Goal: Transaction & Acquisition: Purchase product/service

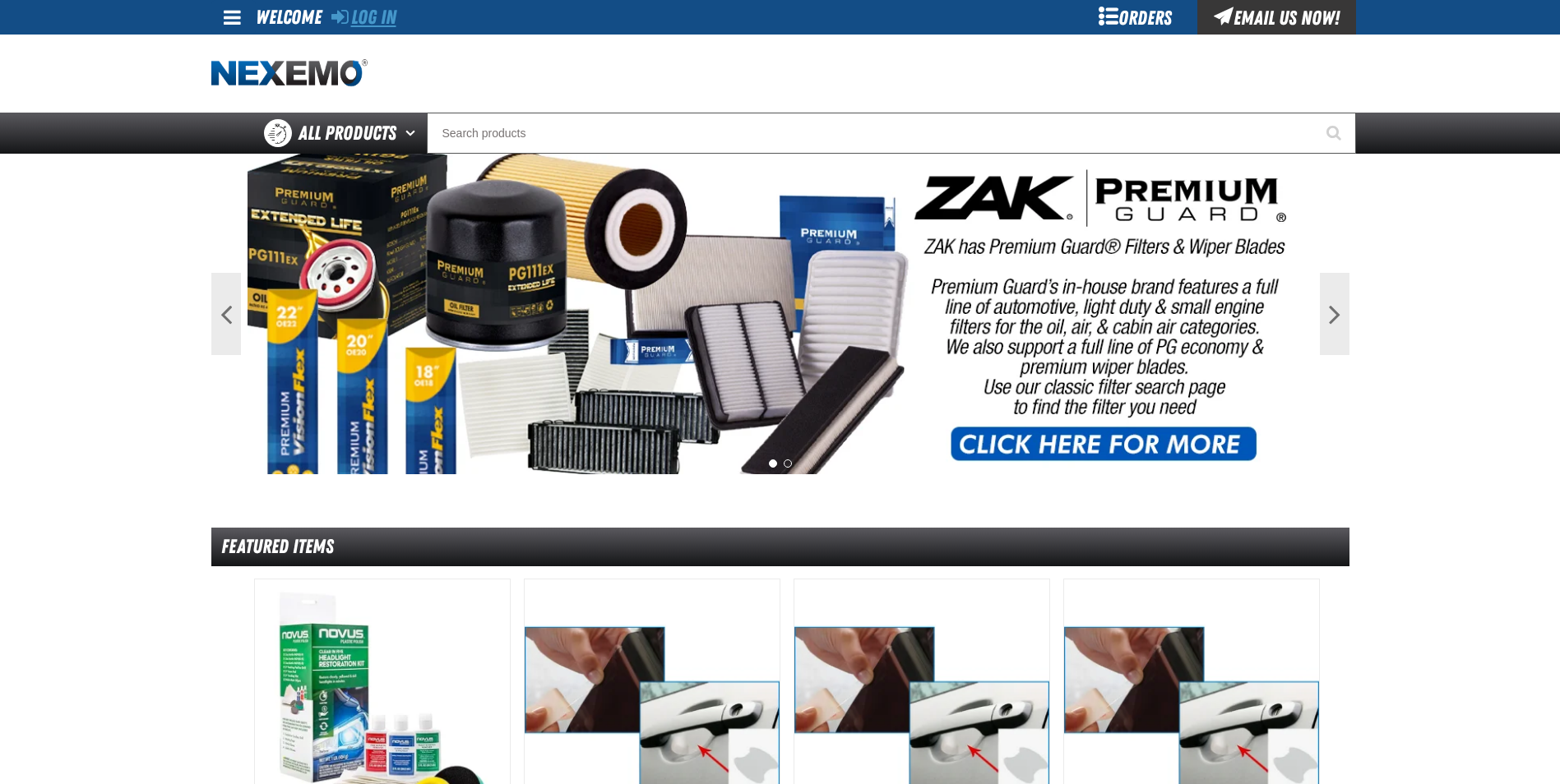
click at [390, 15] on link "Log In" at bounding box center [364, 18] width 65 height 23
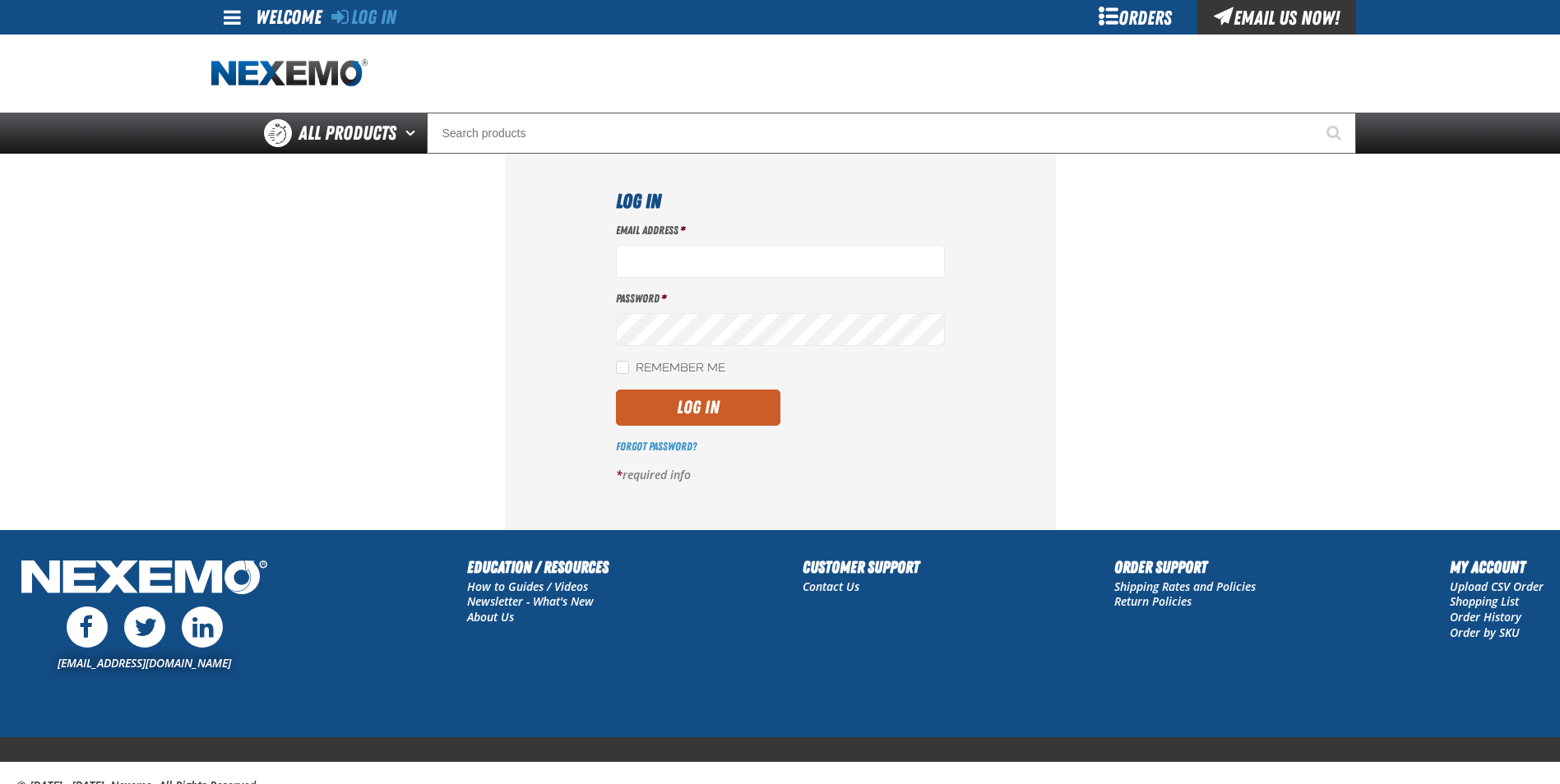
type input "[EMAIL_ADDRESS][DOMAIN_NAME]"
click at [683, 369] on label "Remember Me" at bounding box center [671, 369] width 109 height 16
click at [629, 369] on input "Remember Me" at bounding box center [622, 367] width 13 height 13
checkbox input "true"
click at [703, 411] on button "Log In" at bounding box center [698, 407] width 165 height 36
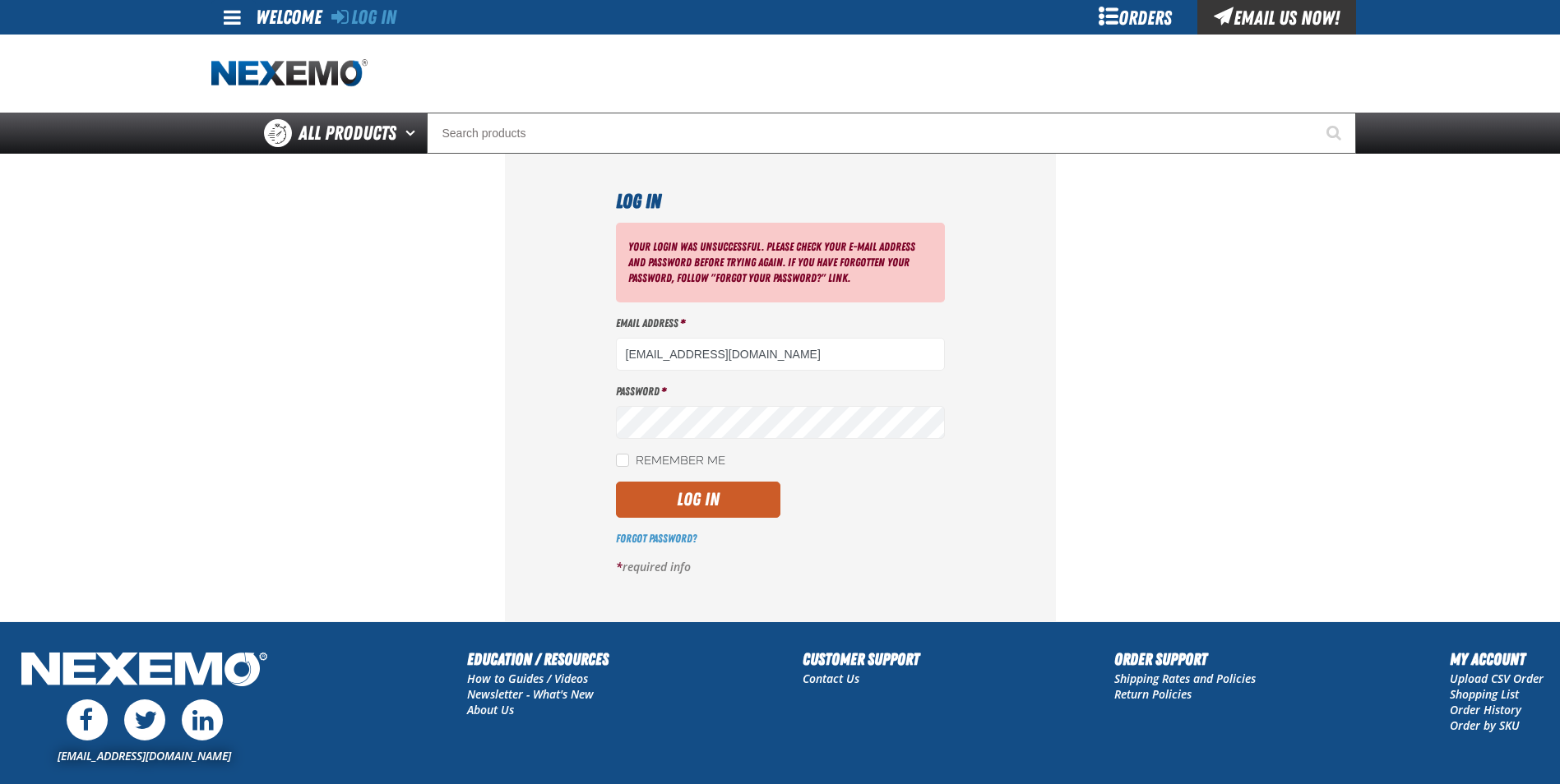
click at [673, 469] on div "Your login was unsuccessful. Please check your e-mail address and password befo…" at bounding box center [781, 406] width 329 height 366
click at [625, 454] on input "Remember Me" at bounding box center [622, 460] width 13 height 13
checkbox input "true"
click at [560, 480] on div "Log In Your login was unsuccessful. Please check your e-mail address and passwo…" at bounding box center [780, 387] width 551 height 467
click at [632, 500] on button "Log In" at bounding box center [698, 499] width 165 height 36
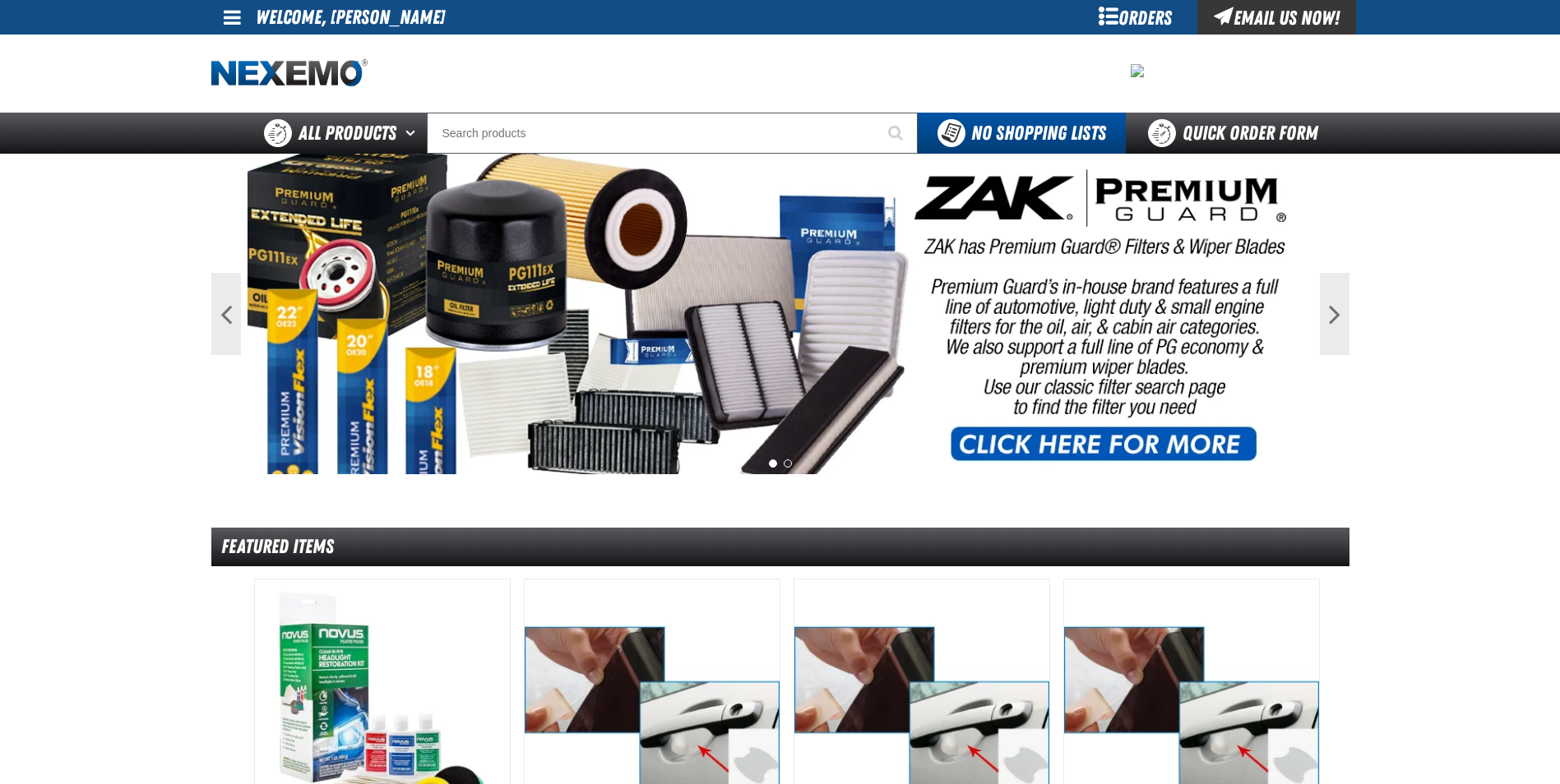
click at [229, 20] on span at bounding box center [232, 17] width 18 height 19
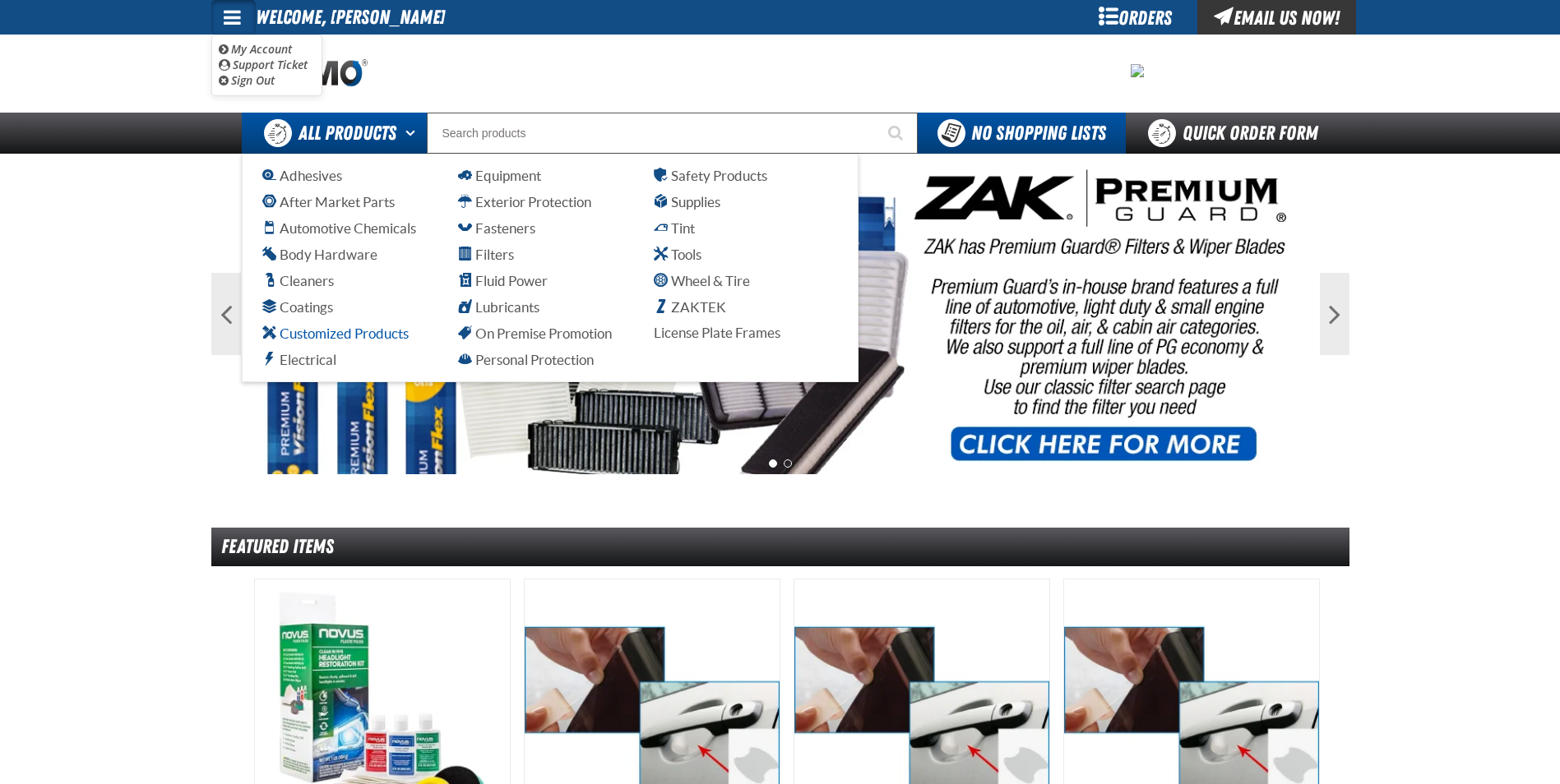
click at [340, 341] on span "Customized Products" at bounding box center [335, 333] width 146 height 16
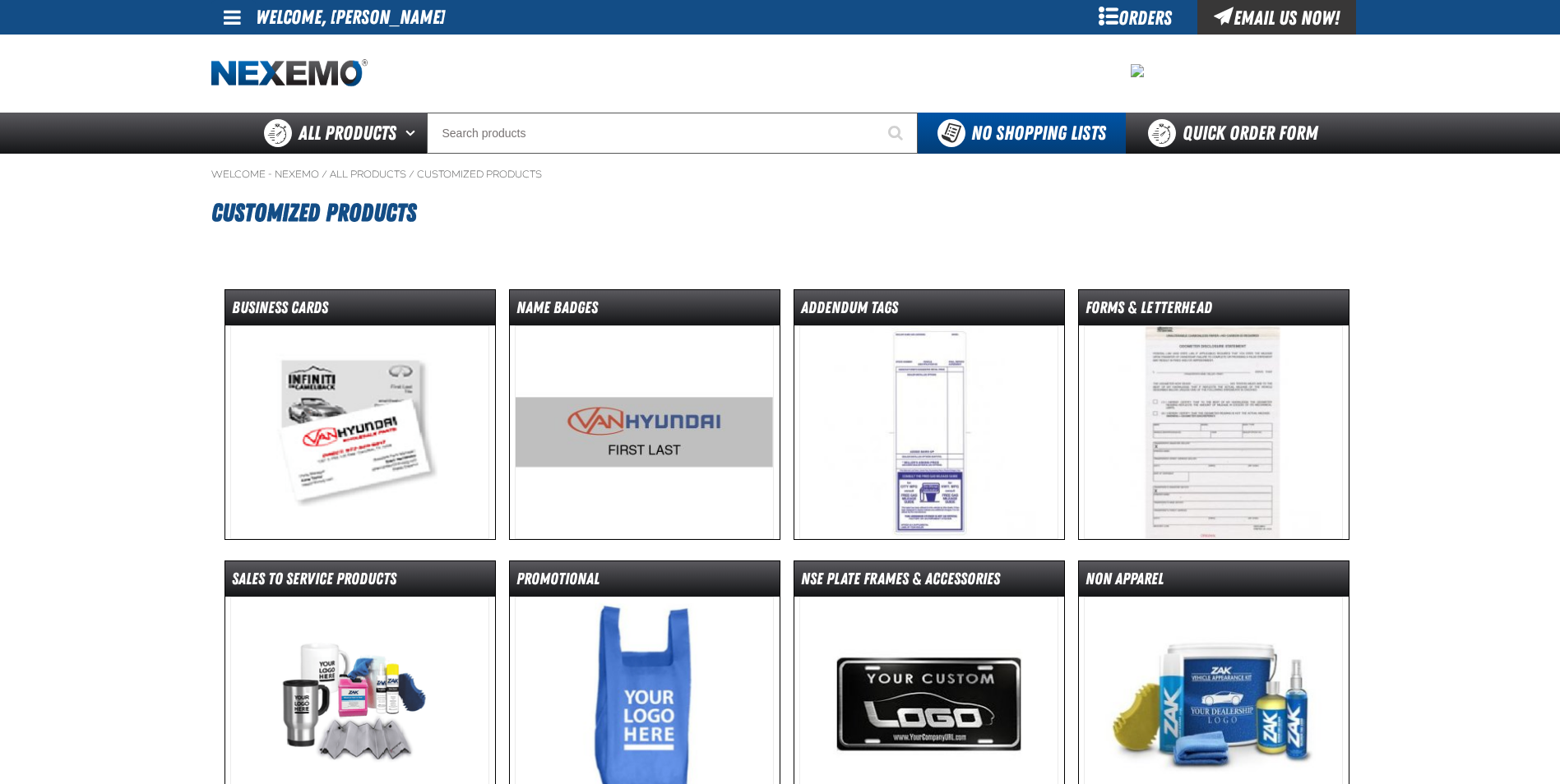
click at [327, 438] on img at bounding box center [360, 432] width 259 height 214
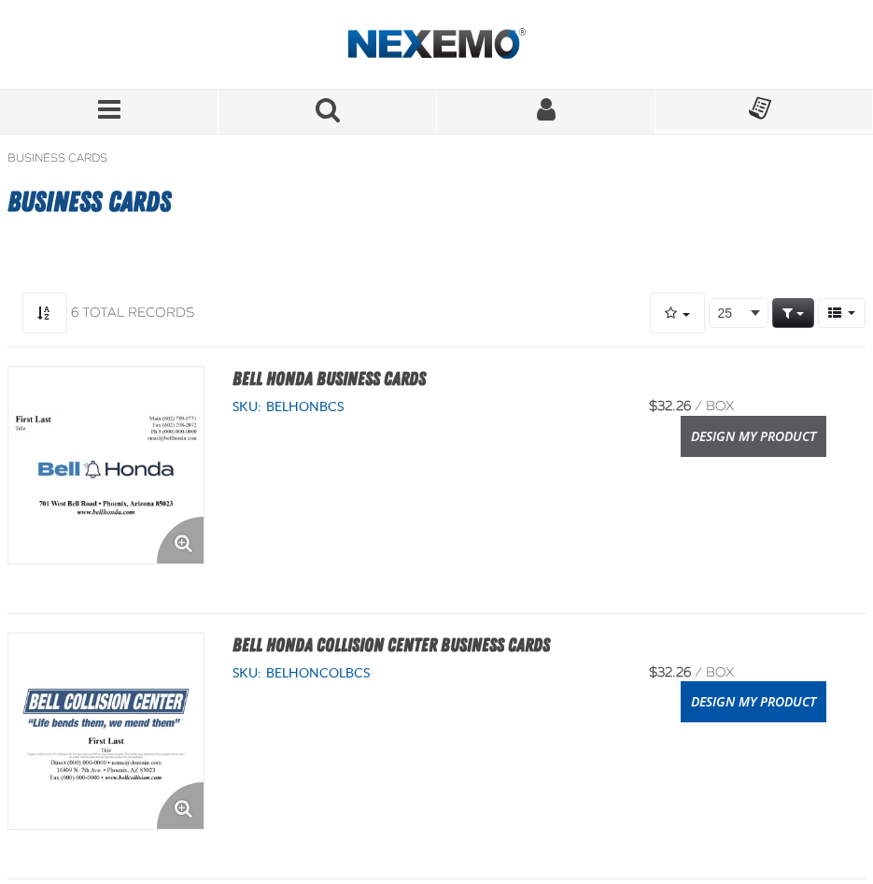
click at [799, 443] on link "Design My Product" at bounding box center [754, 436] width 146 height 41
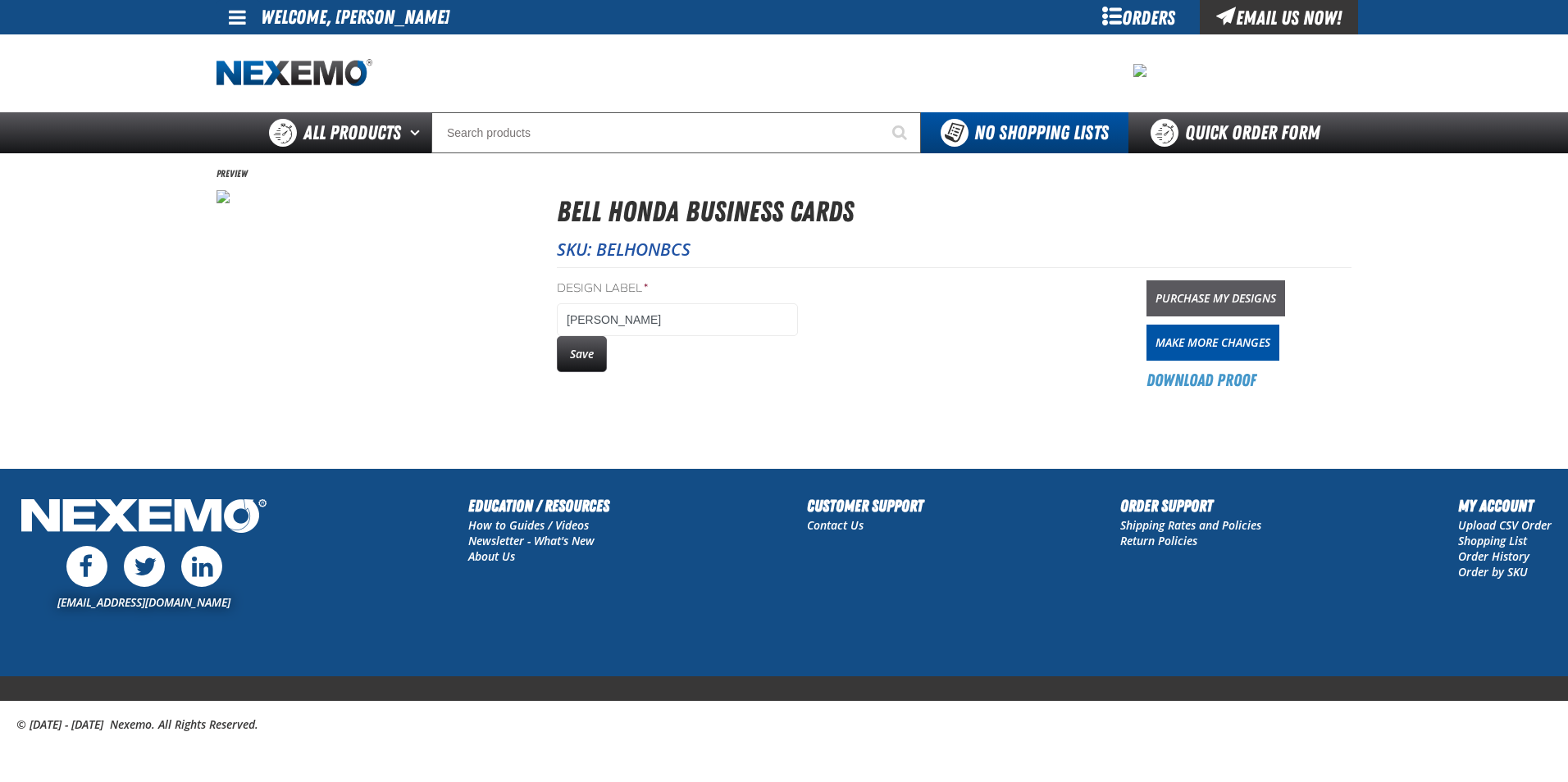
click at [1166, 290] on link "Purchase My Designs" at bounding box center [1216, 298] width 139 height 36
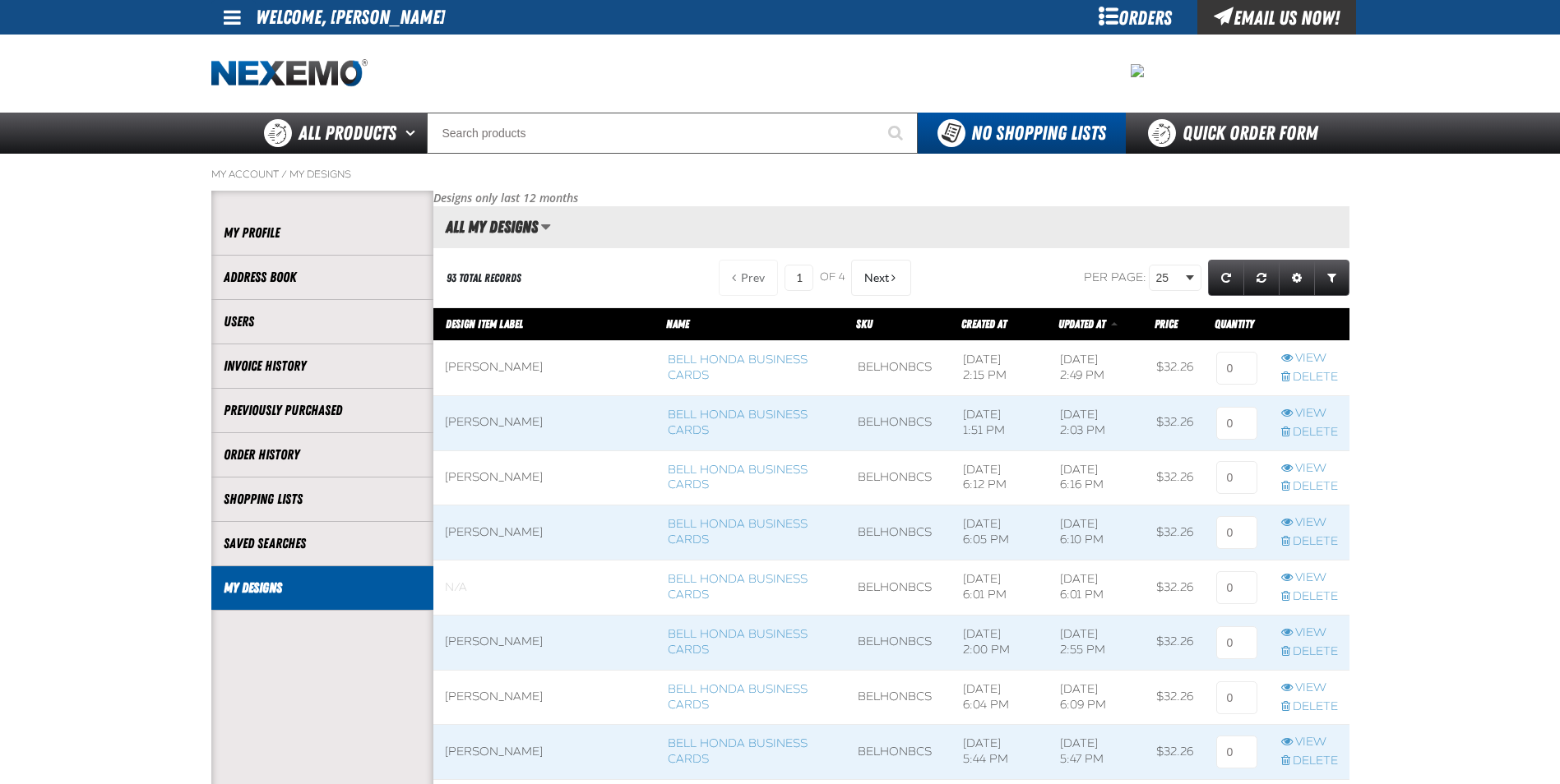
scroll to position [1, 1]
click at [1307, 352] on link "View" at bounding box center [1309, 359] width 56 height 16
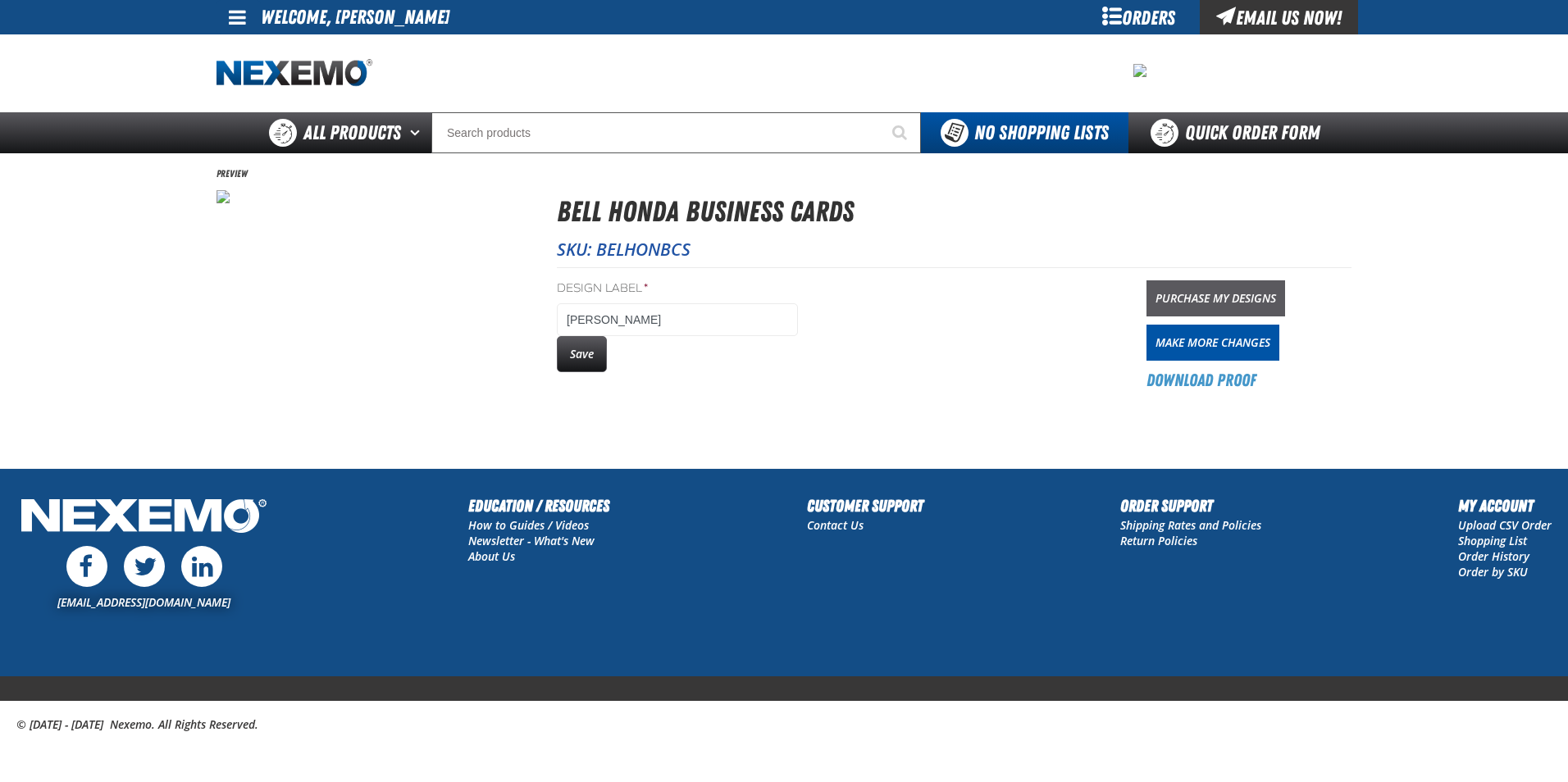
click at [1226, 293] on link "Purchase My Designs" at bounding box center [1216, 298] width 139 height 36
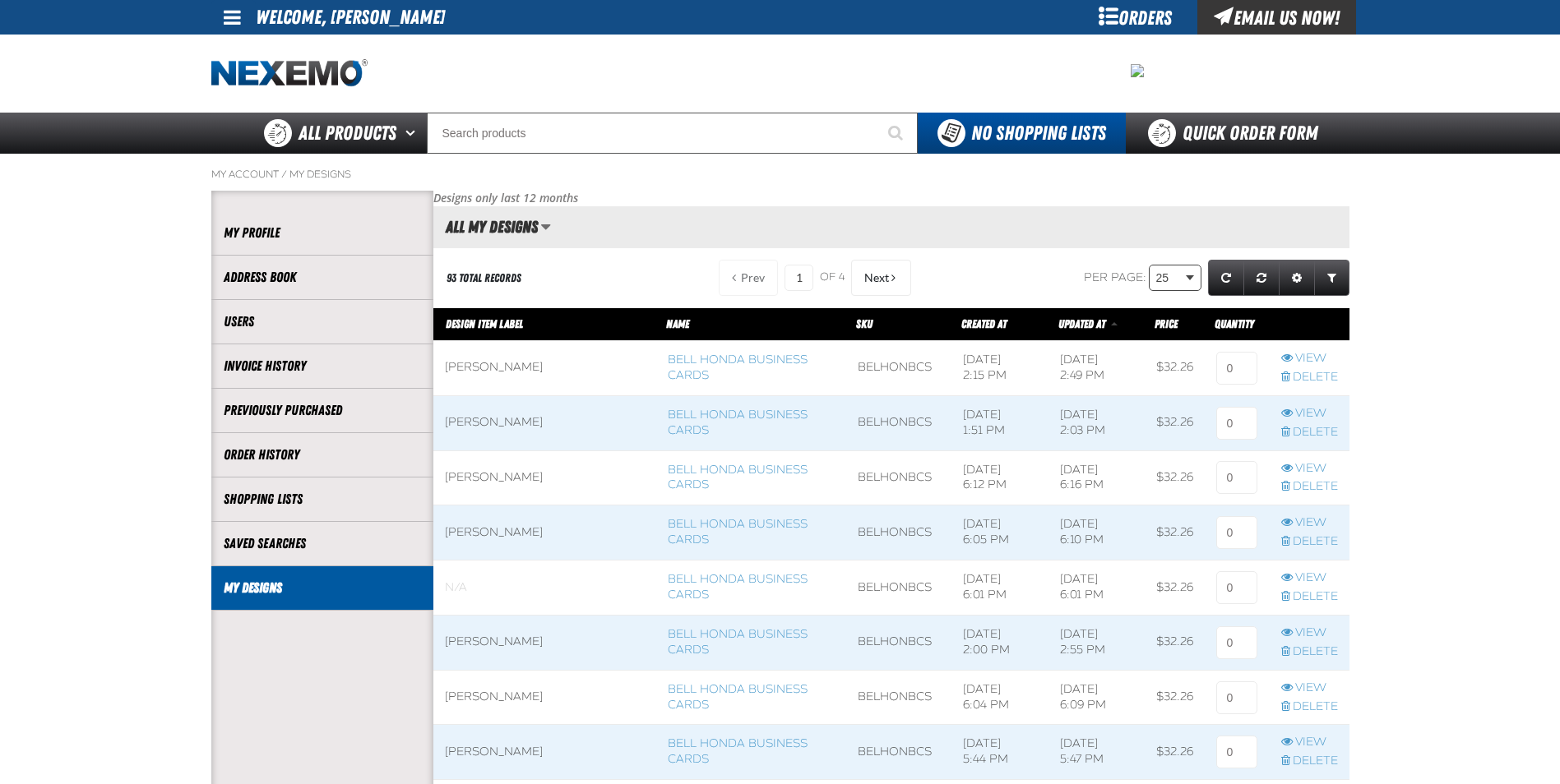
scroll to position [1, 1]
click at [1239, 370] on input at bounding box center [1236, 368] width 41 height 33
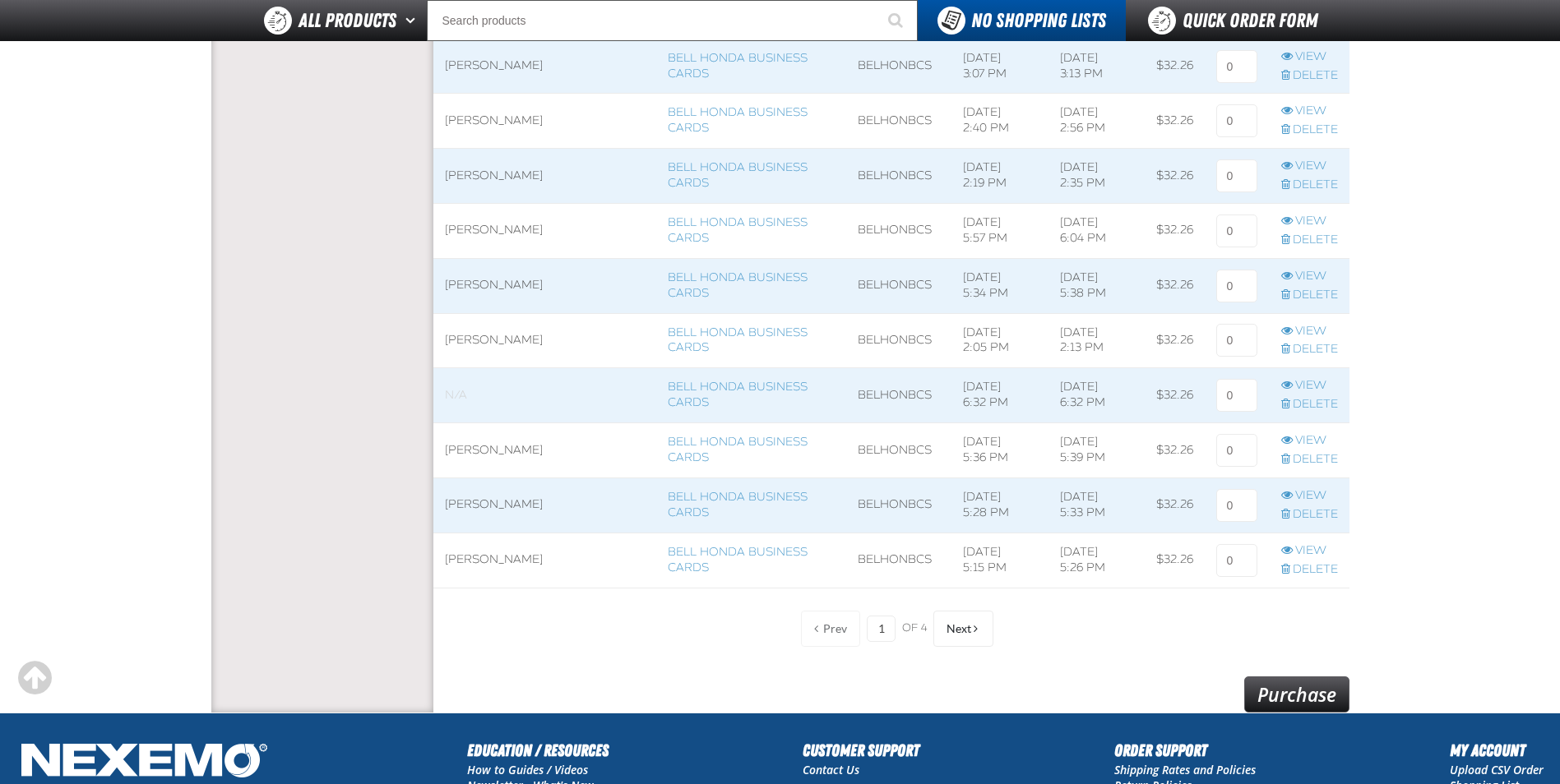
scroll to position [1327, 0]
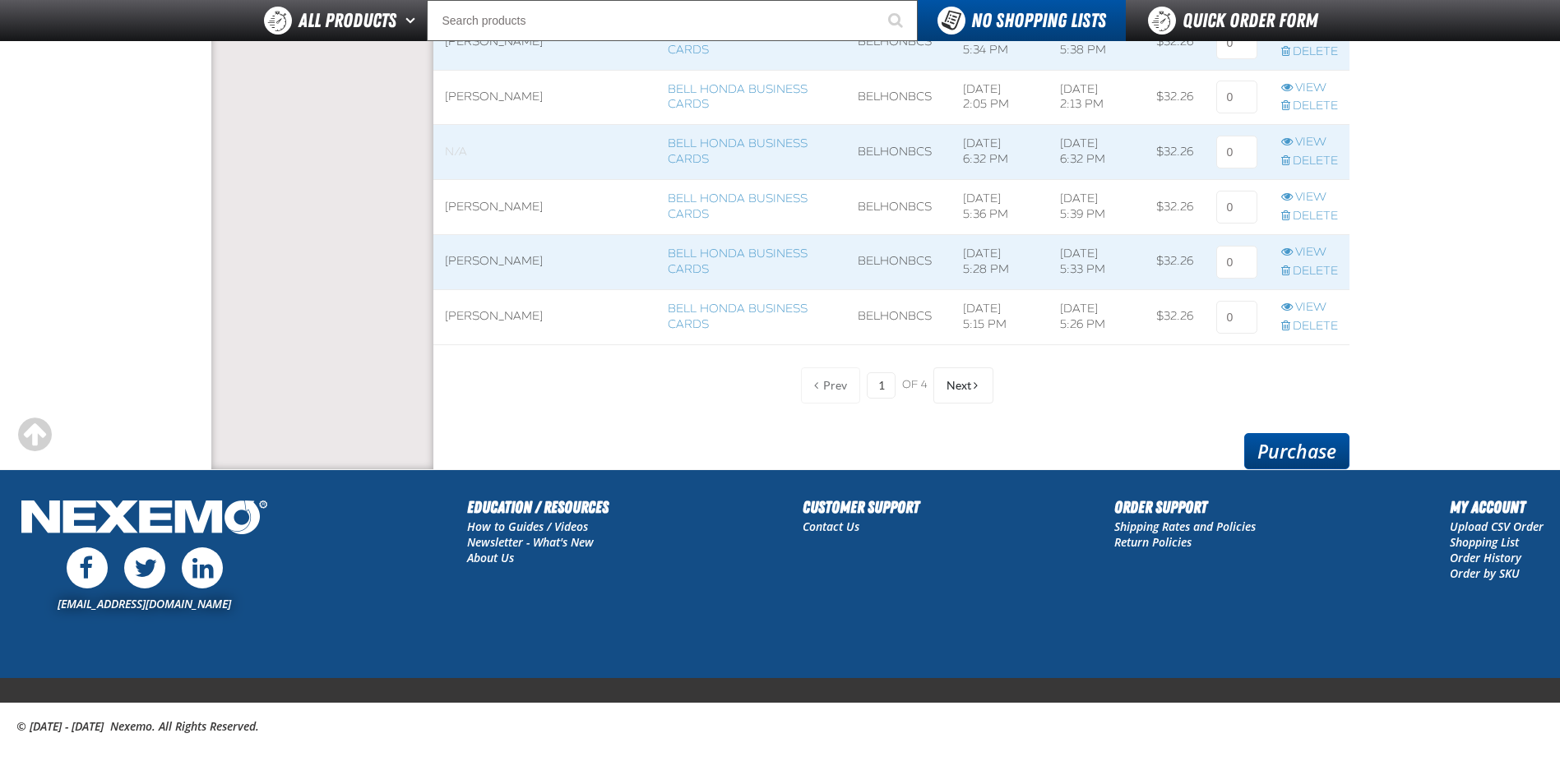
type input "1"
click at [1271, 446] on link "Purchase" at bounding box center [1297, 451] width 106 height 36
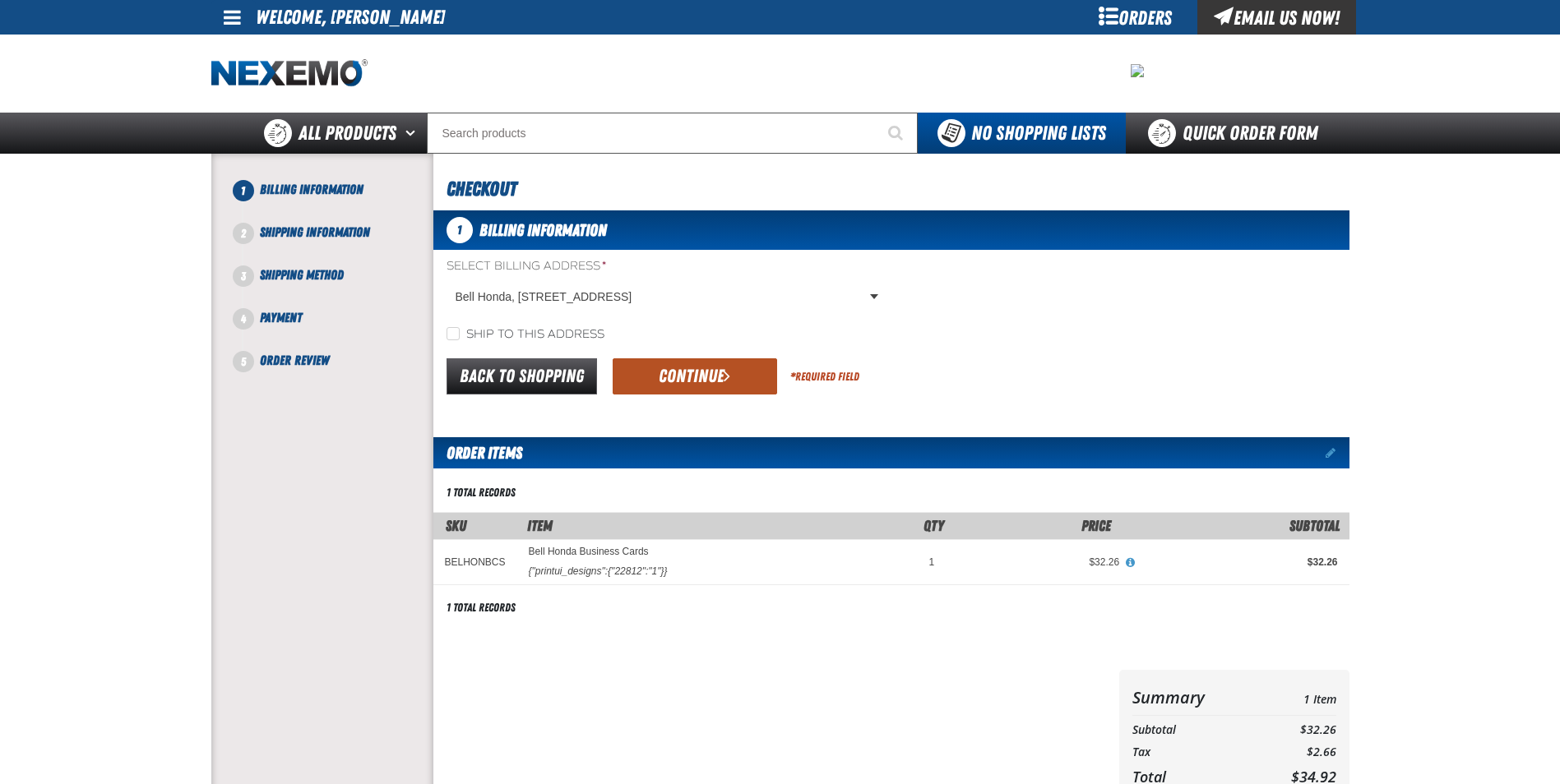
click at [741, 375] on button "Continue" at bounding box center [695, 376] width 165 height 36
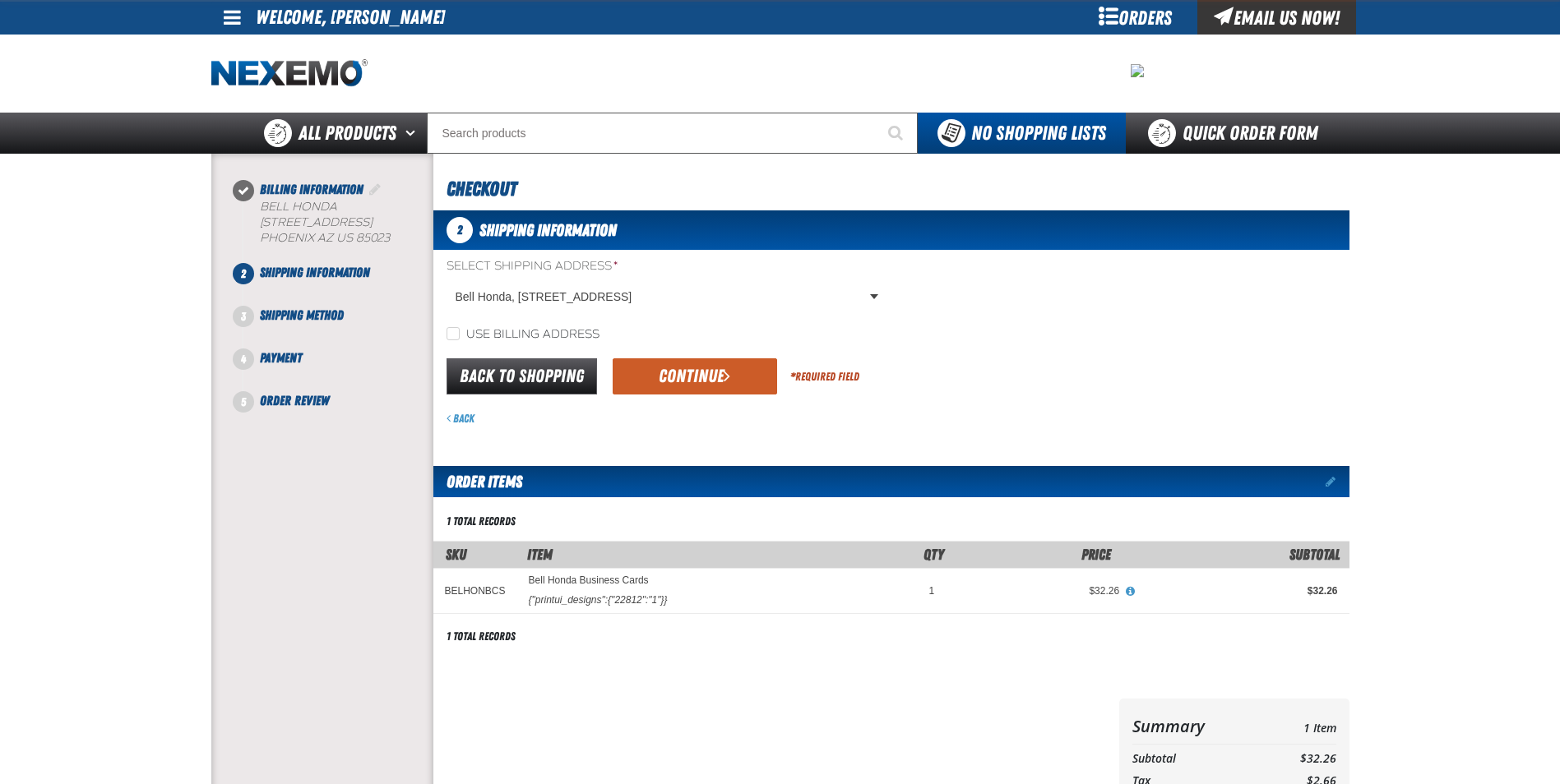
click at [741, 375] on button "Continue" at bounding box center [695, 376] width 165 height 36
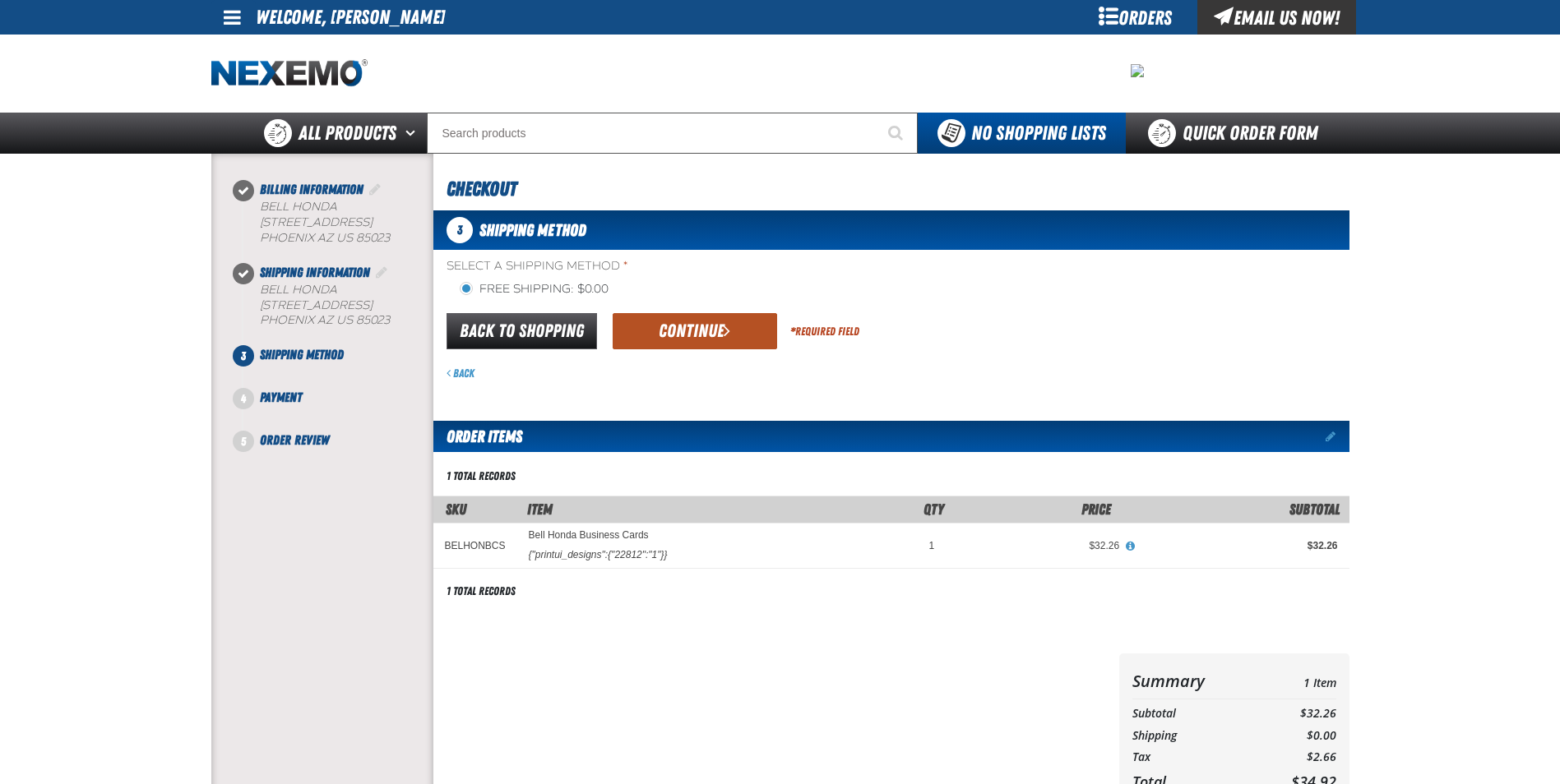
click at [725, 331] on span "submit" at bounding box center [726, 330] width 6 height 18
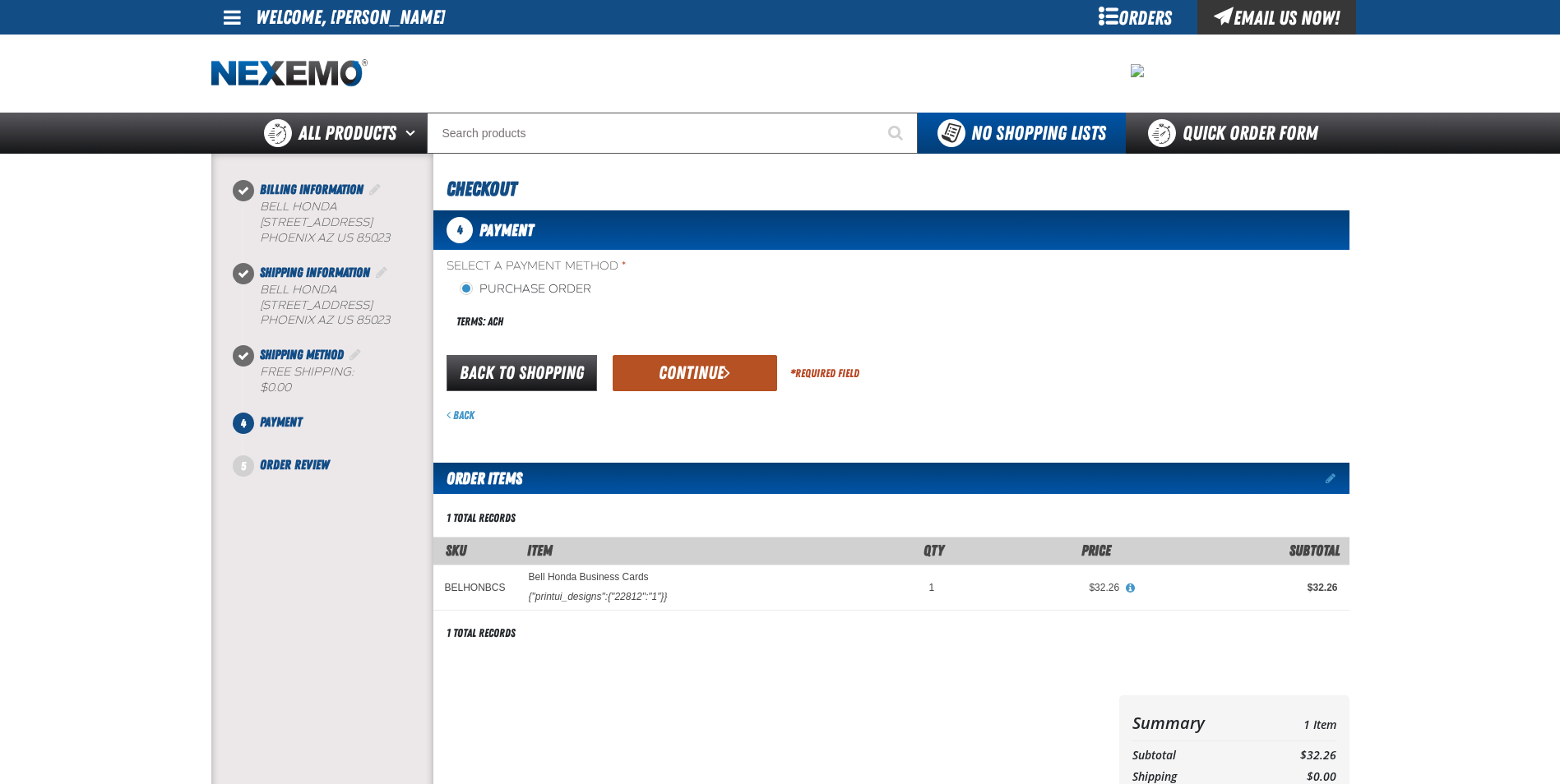
click at [726, 367] on span "submit" at bounding box center [726, 372] width 6 height 18
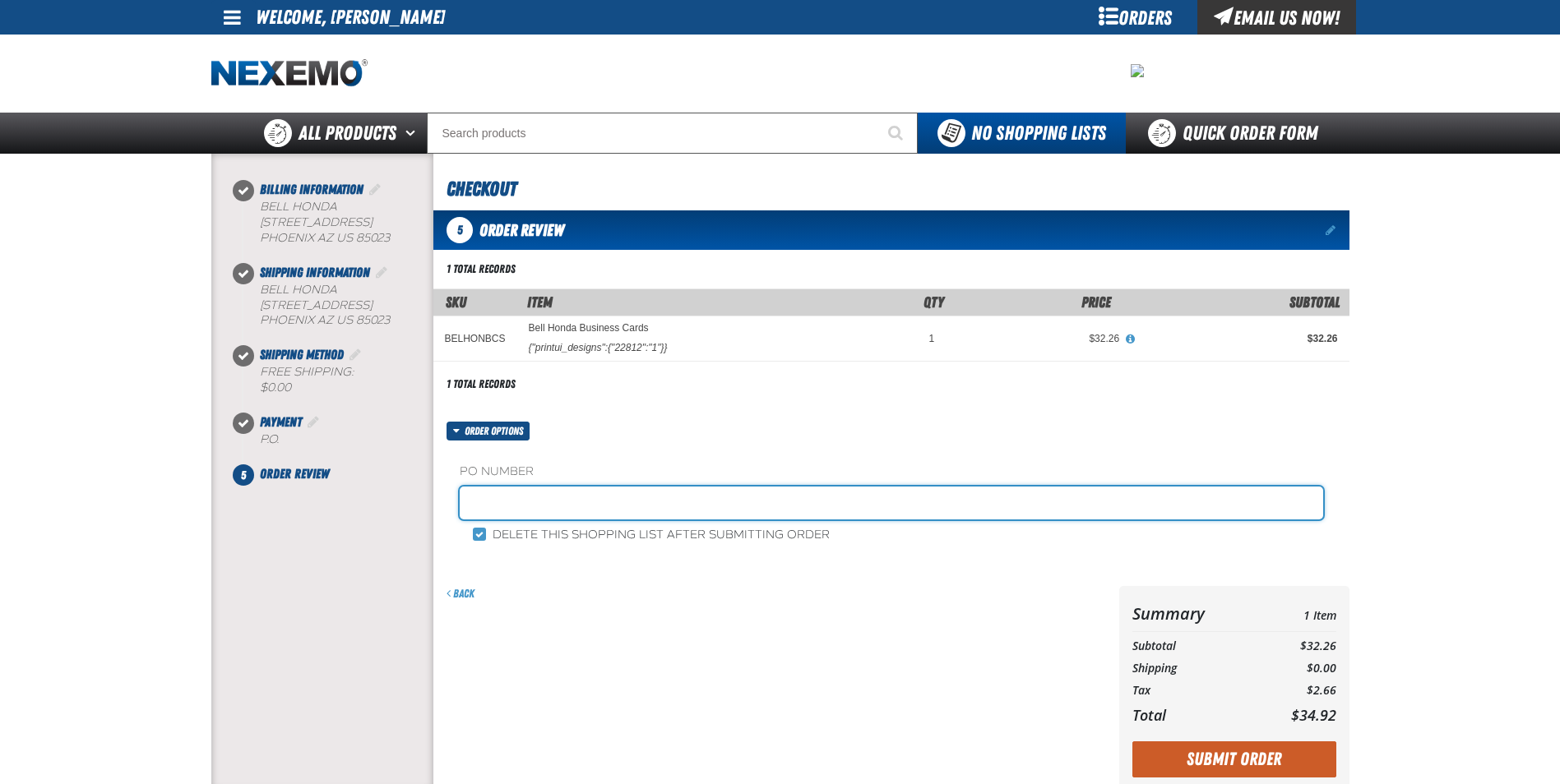
click at [666, 489] on input "text" at bounding box center [891, 502] width 864 height 33
type input "100825FS"
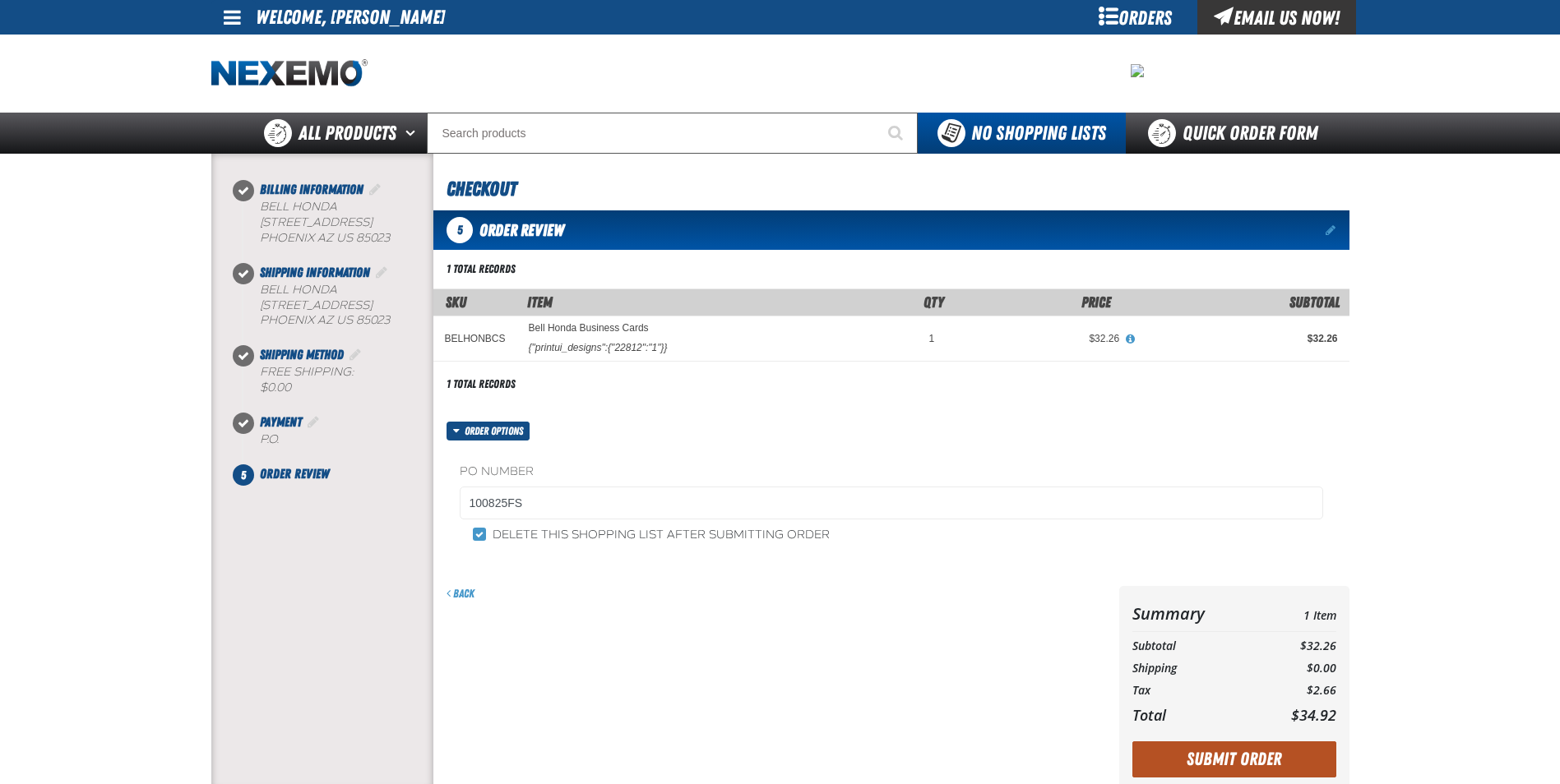
click at [1180, 749] on button "Submit Order" at bounding box center [1234, 758] width 204 height 36
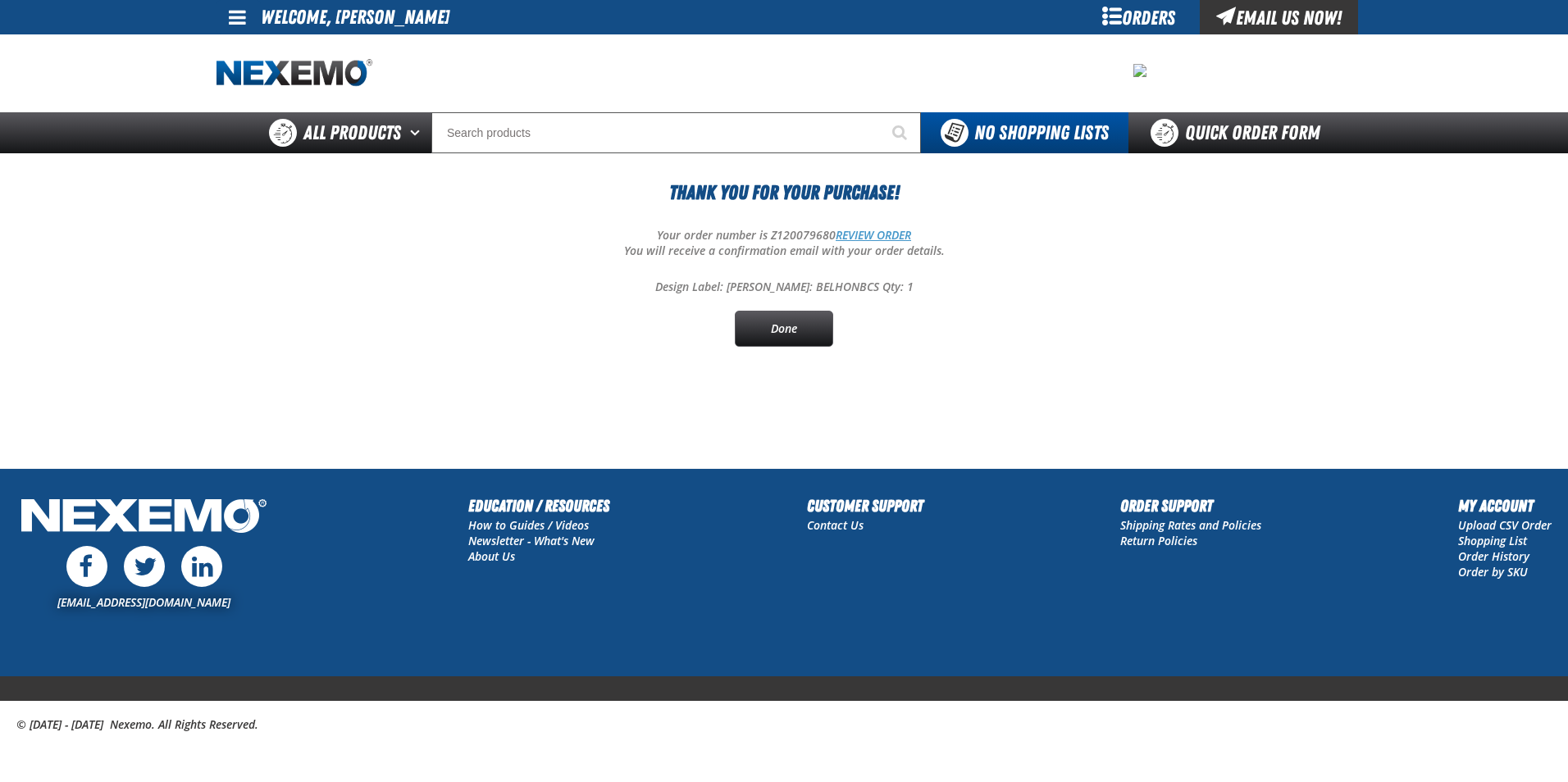
click at [886, 240] on link "REVIEW ORDER" at bounding box center [874, 235] width 76 height 16
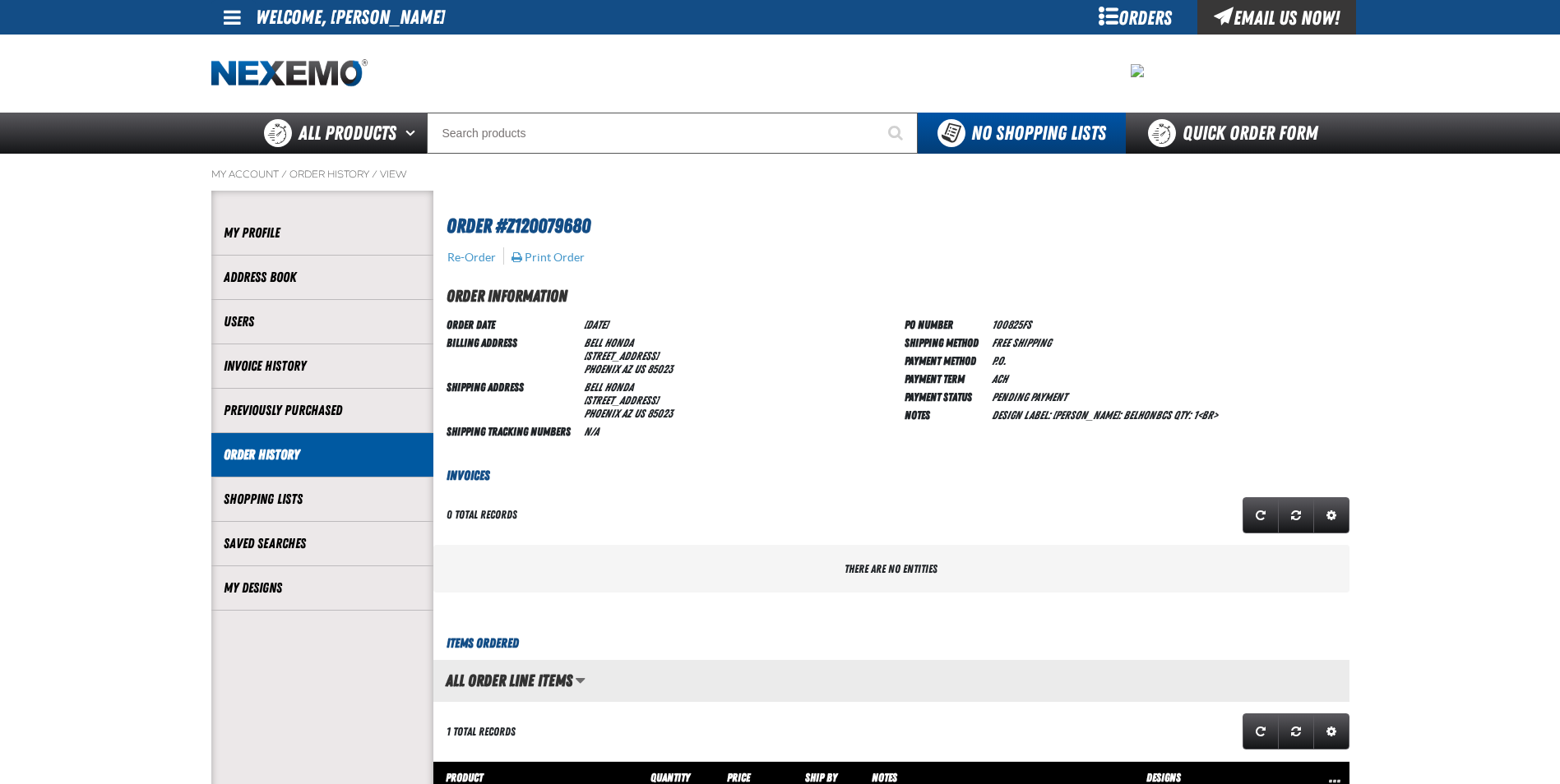
scroll to position [1, 1]
click at [549, 255] on button "Print Order" at bounding box center [548, 257] width 75 height 15
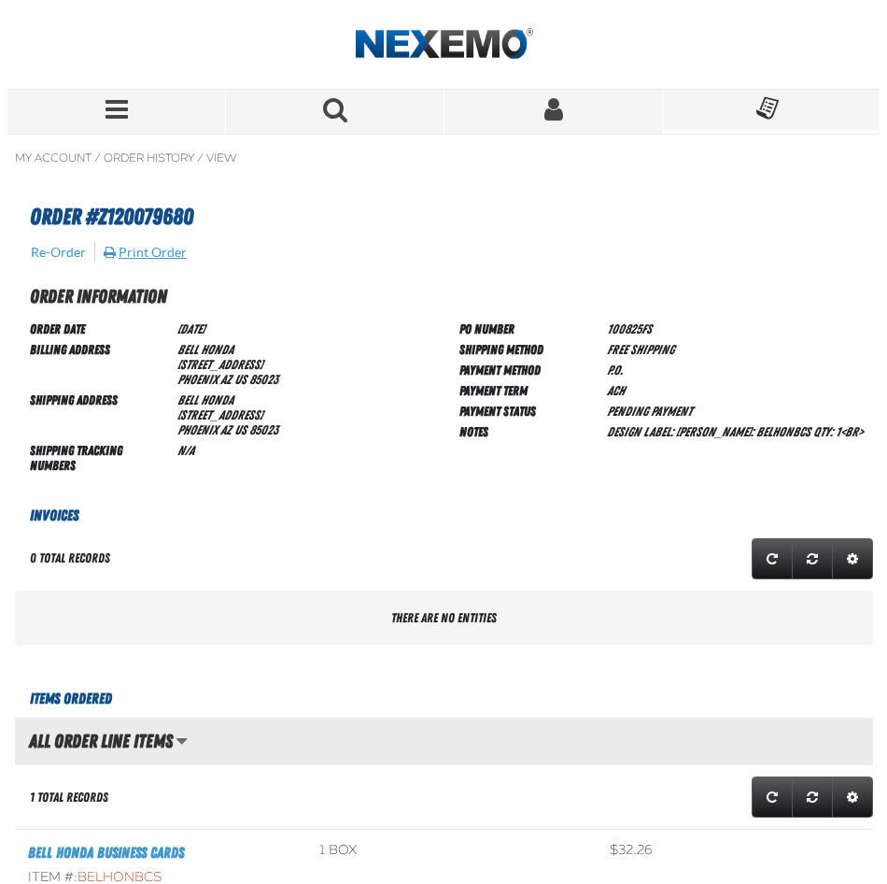
scroll to position [151, 858]
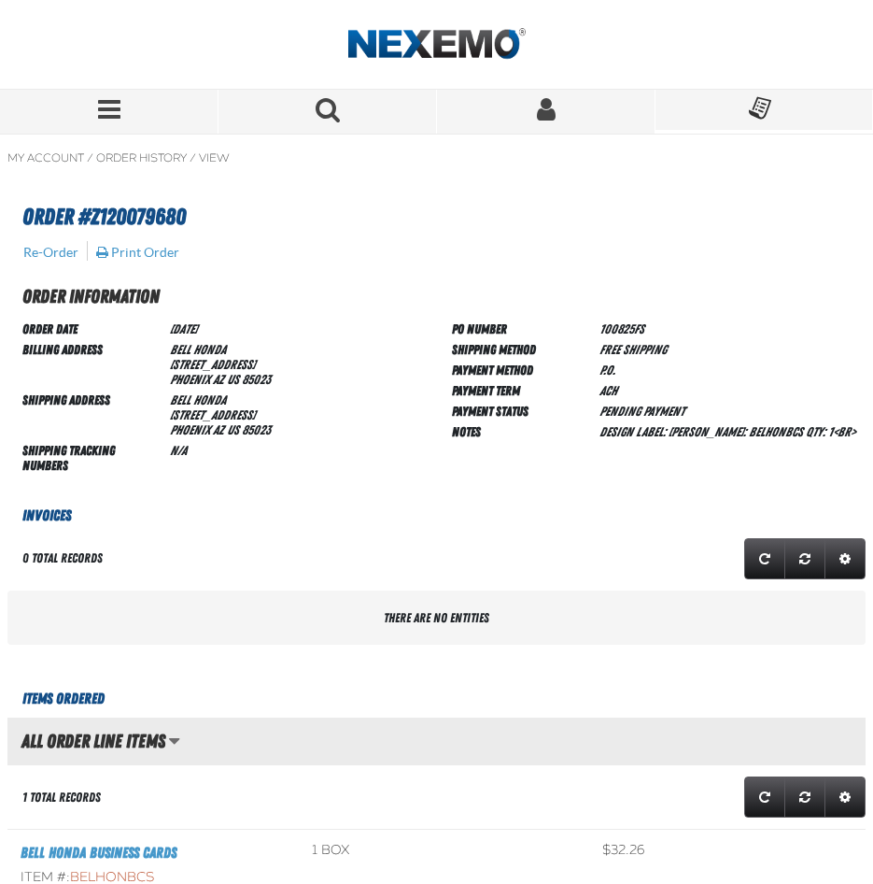
click at [116, 109] on span "Menu" at bounding box center [109, 109] width 22 height 26
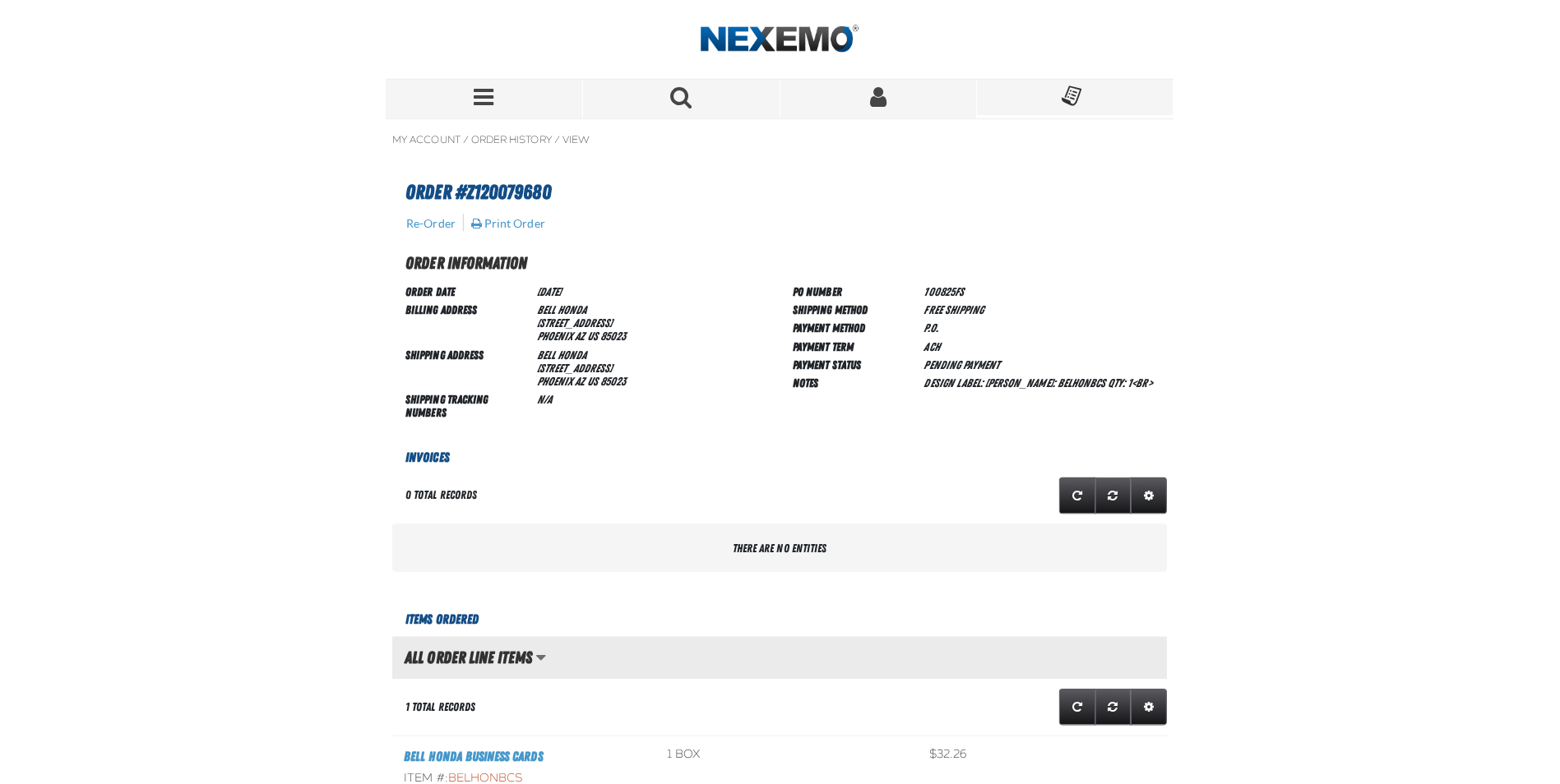
scroll to position [99, 916]
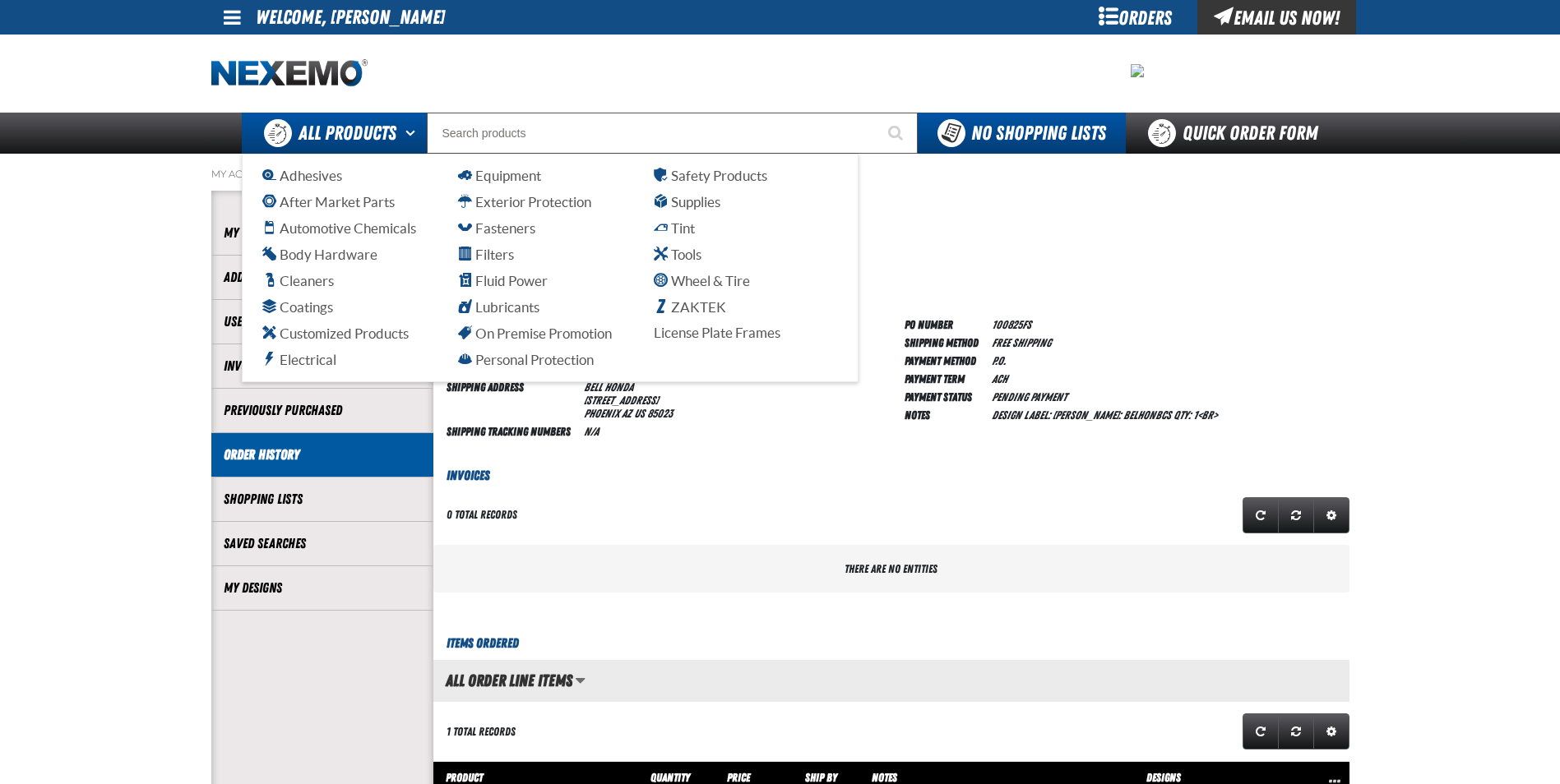
click at [342, 322] on ul "Adhesives After Market Parts Automotive Chemicals Body Hardware Cleaners Coatin…" at bounding box center [550, 268] width 576 height 204
click at [342, 333] on span "Customized Products" at bounding box center [335, 333] width 146 height 16
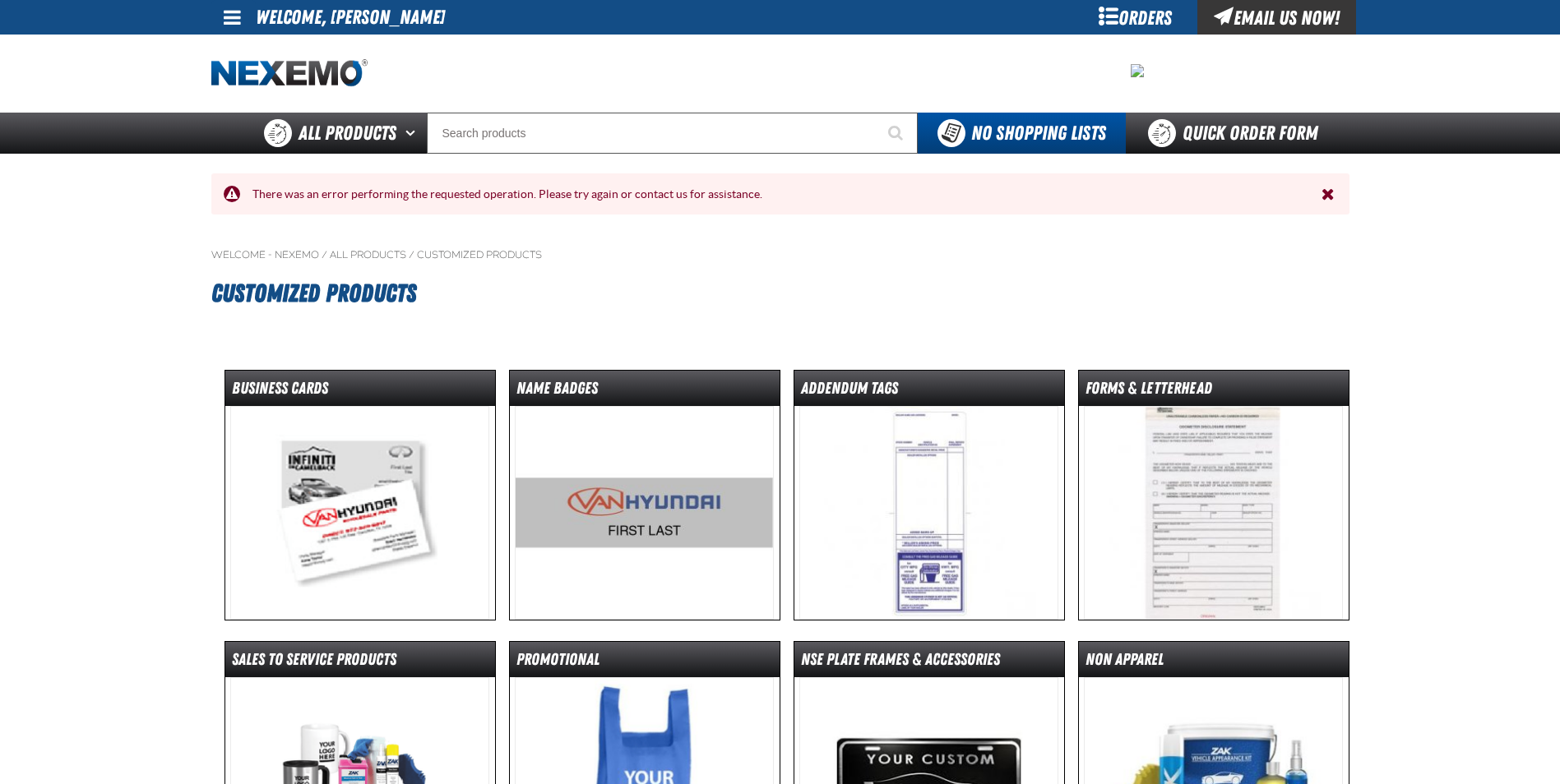
click at [342, 497] on img at bounding box center [360, 512] width 259 height 214
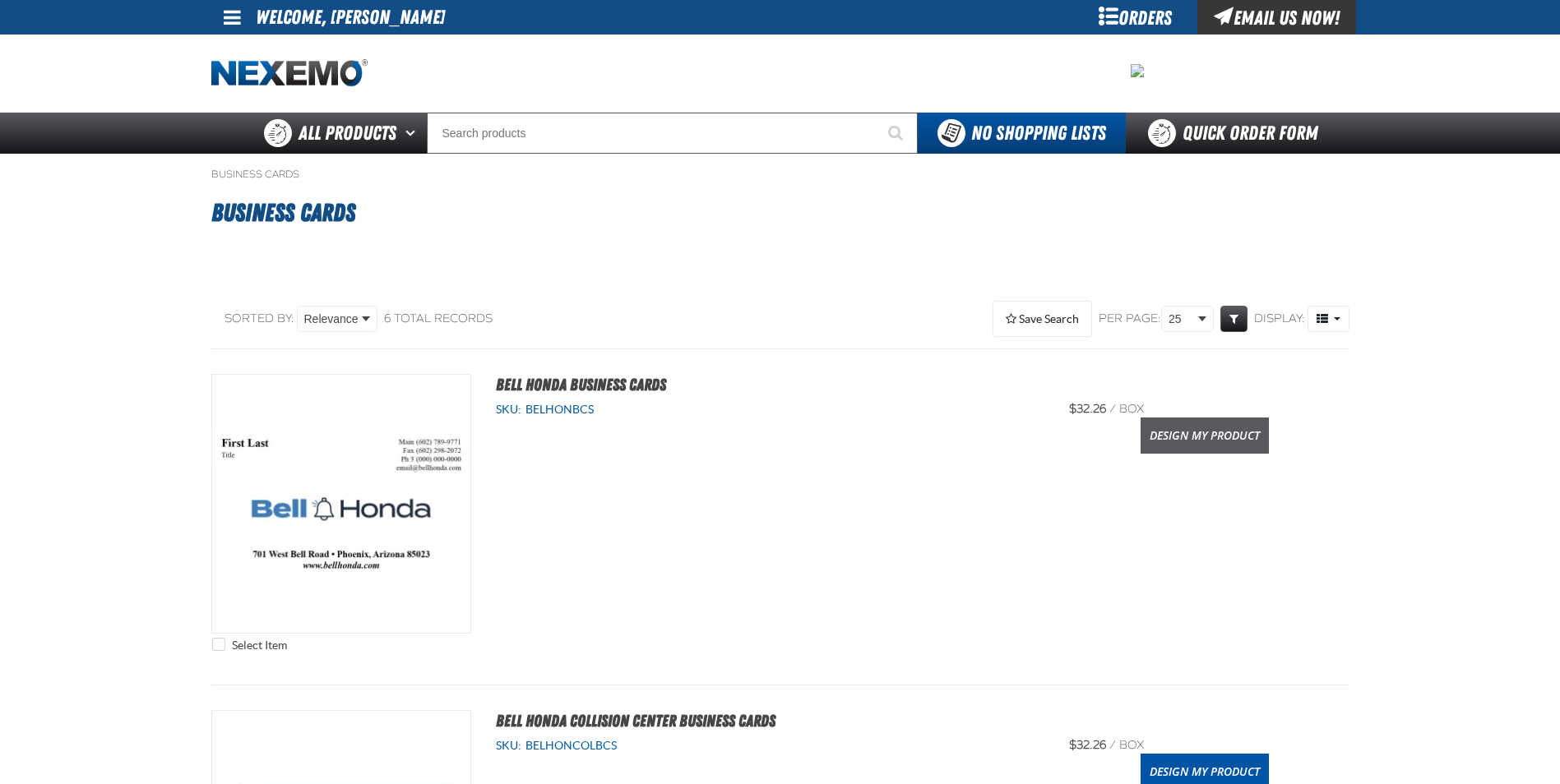
click at [1169, 440] on link "Design My Product" at bounding box center [1204, 435] width 129 height 36
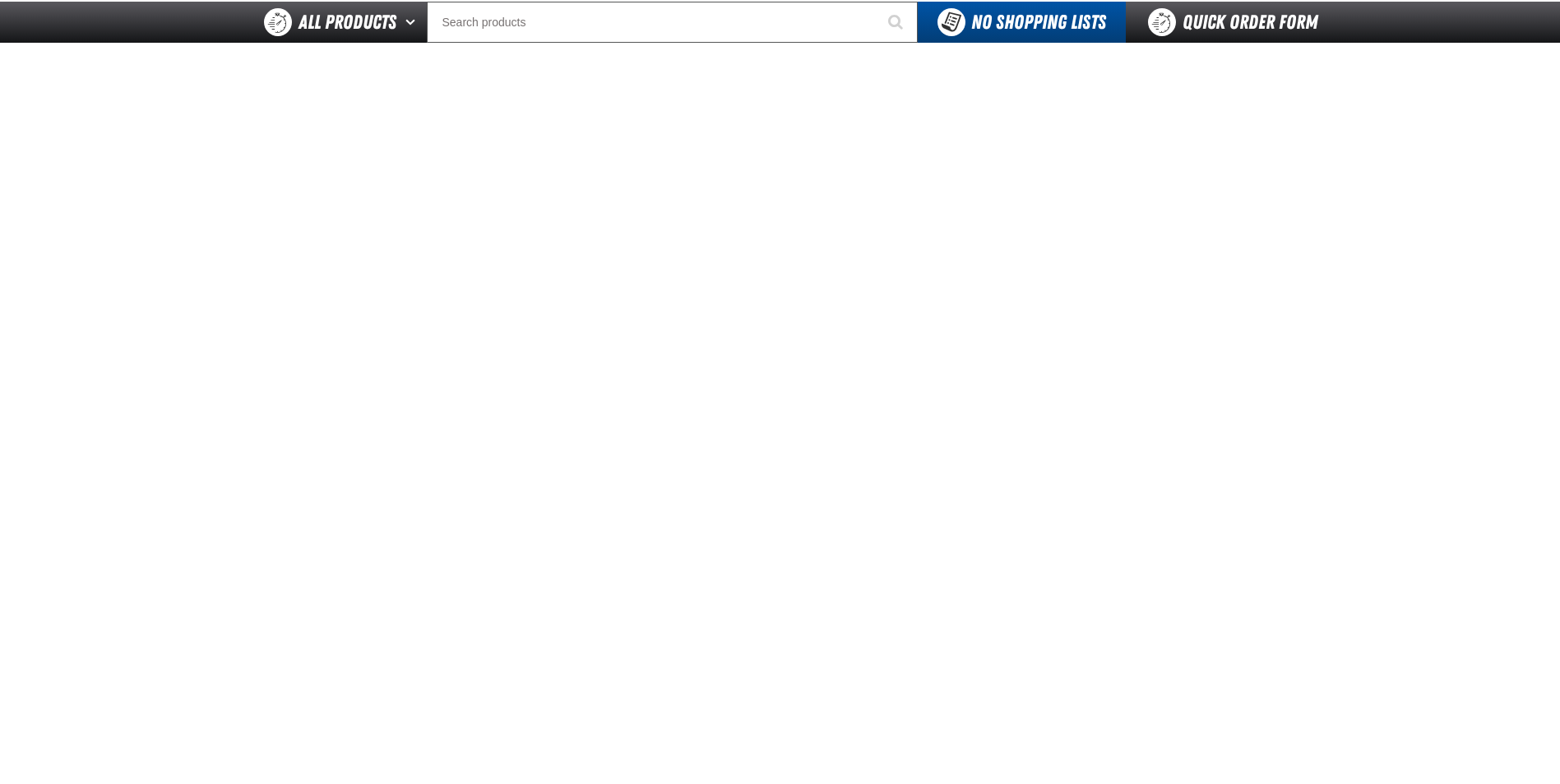
scroll to position [82, 0]
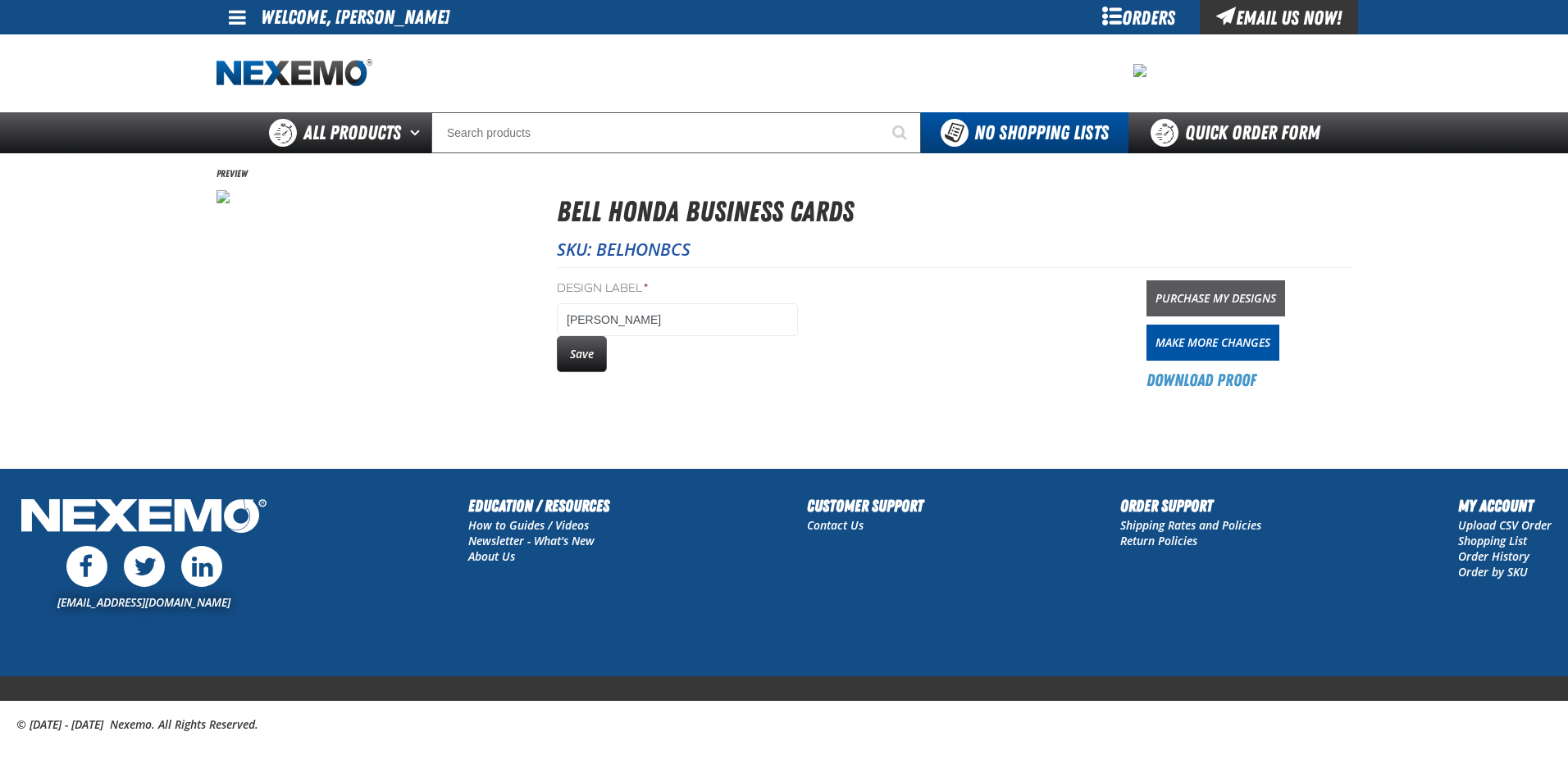
click at [1237, 297] on link "Purchase My Designs" at bounding box center [1216, 298] width 139 height 36
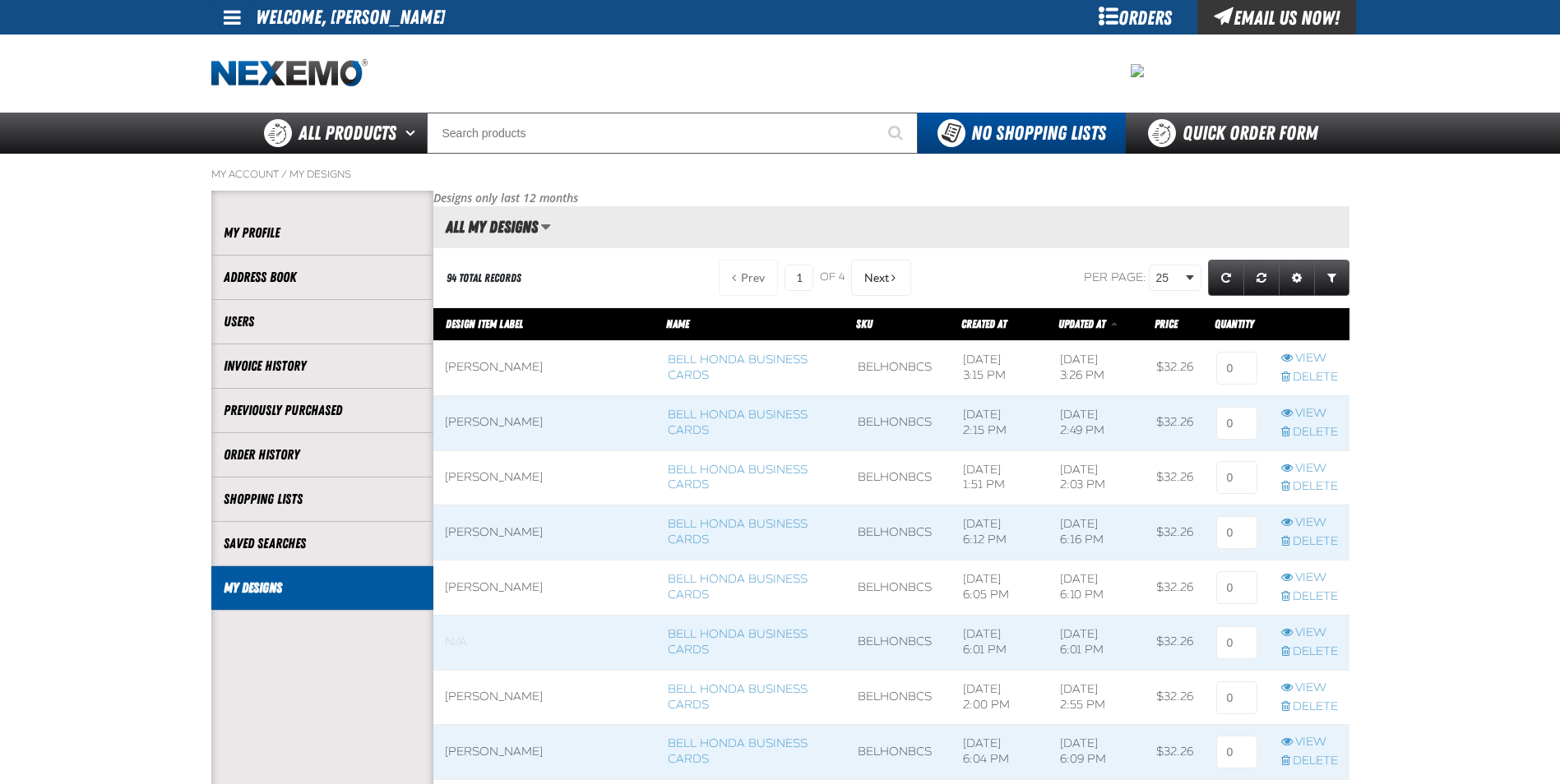
scroll to position [1, 1]
click at [1221, 364] on input at bounding box center [1236, 368] width 41 height 33
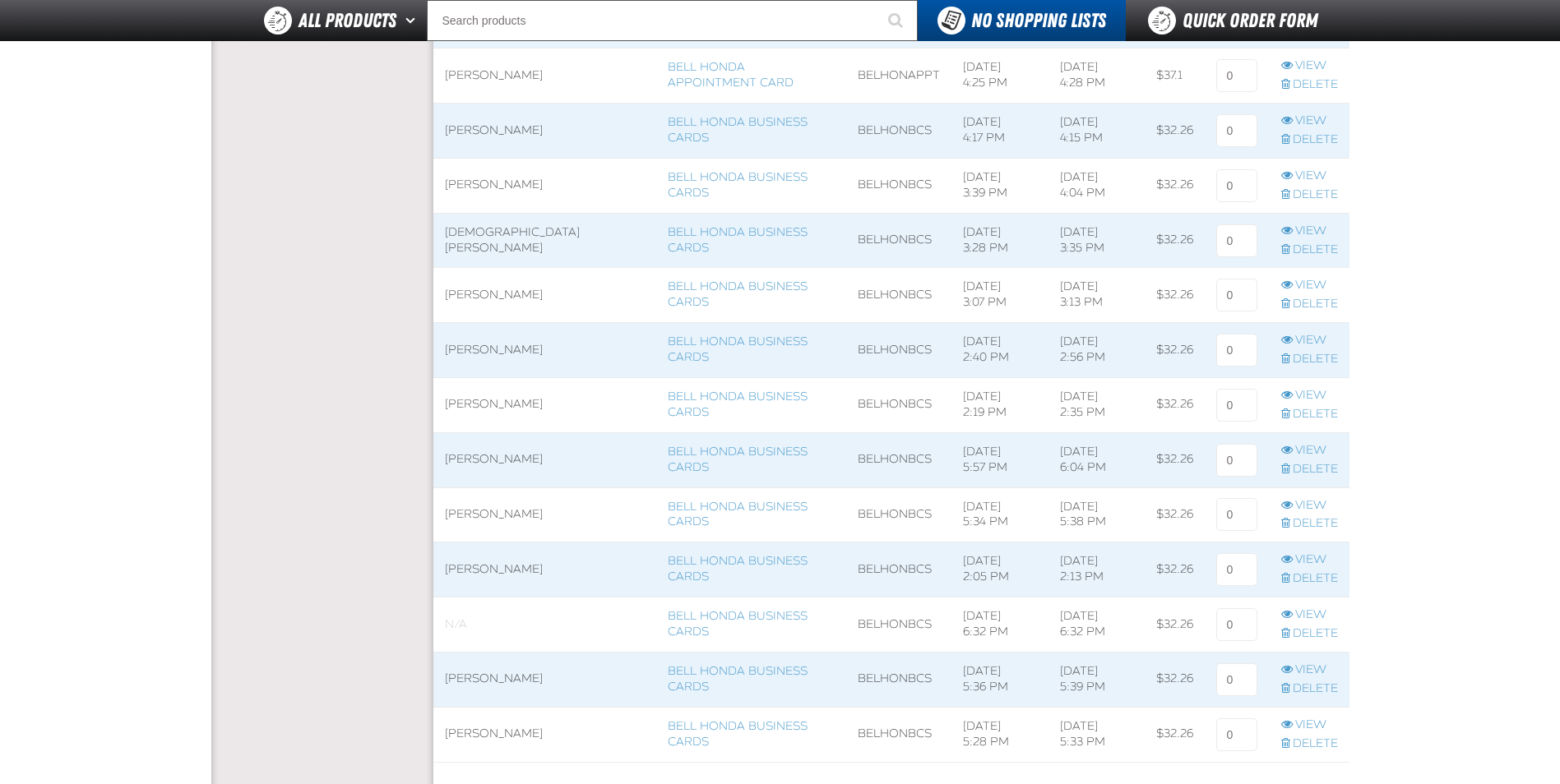
scroll to position [1233, 0]
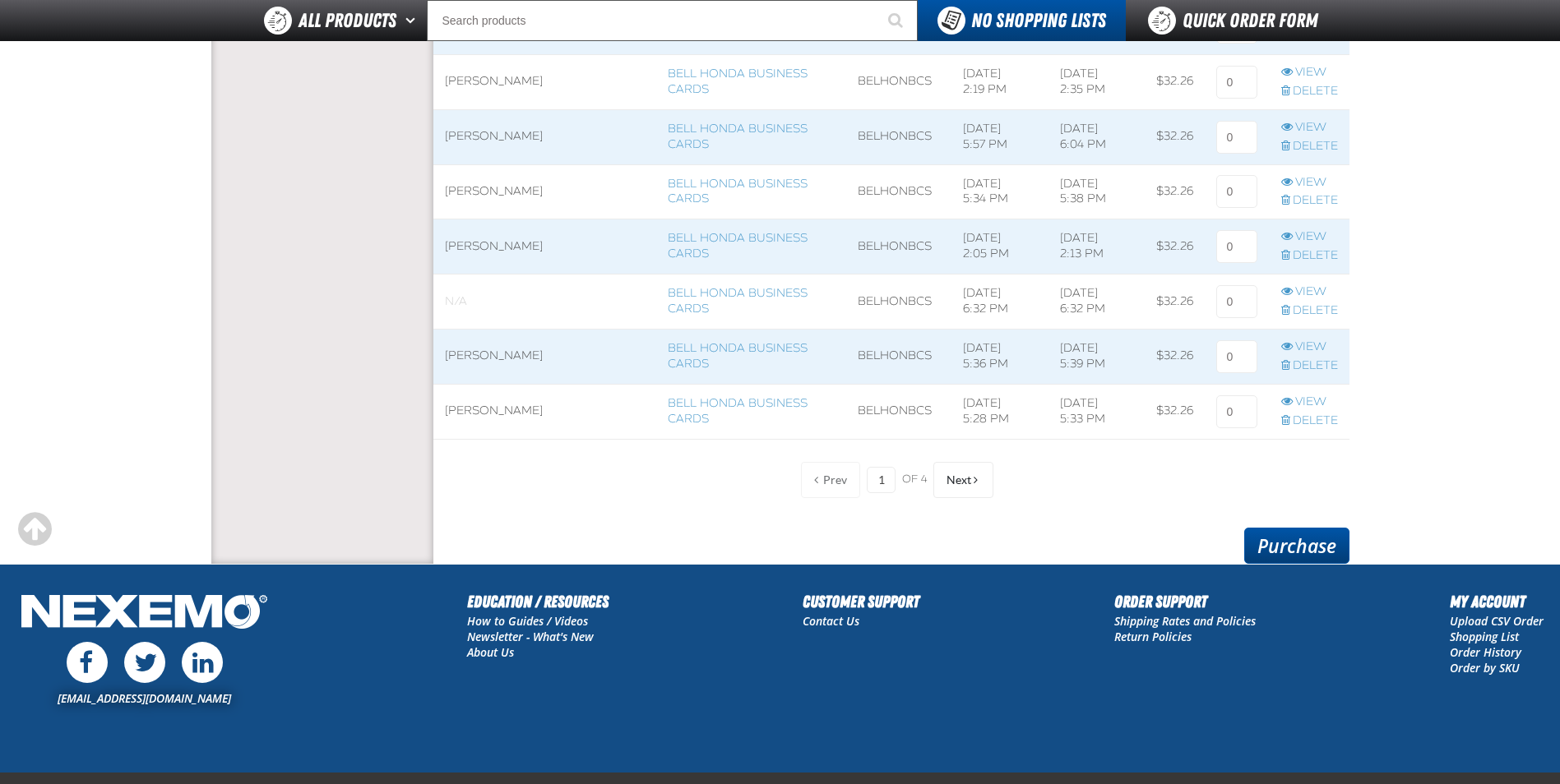
type input "1"
click at [1320, 539] on link "Purchase" at bounding box center [1297, 546] width 106 height 36
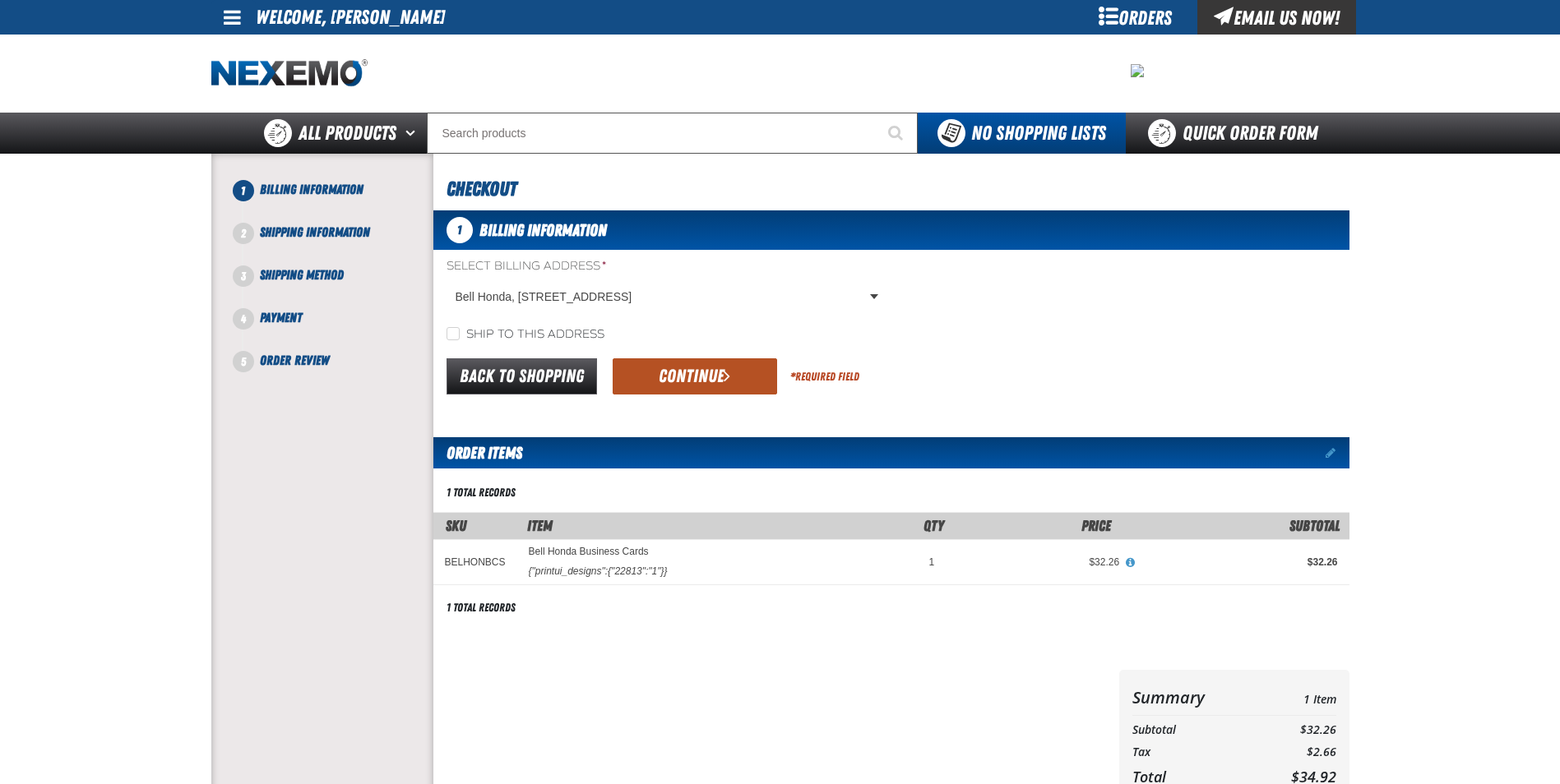
click at [717, 375] on button "Continue" at bounding box center [695, 376] width 165 height 36
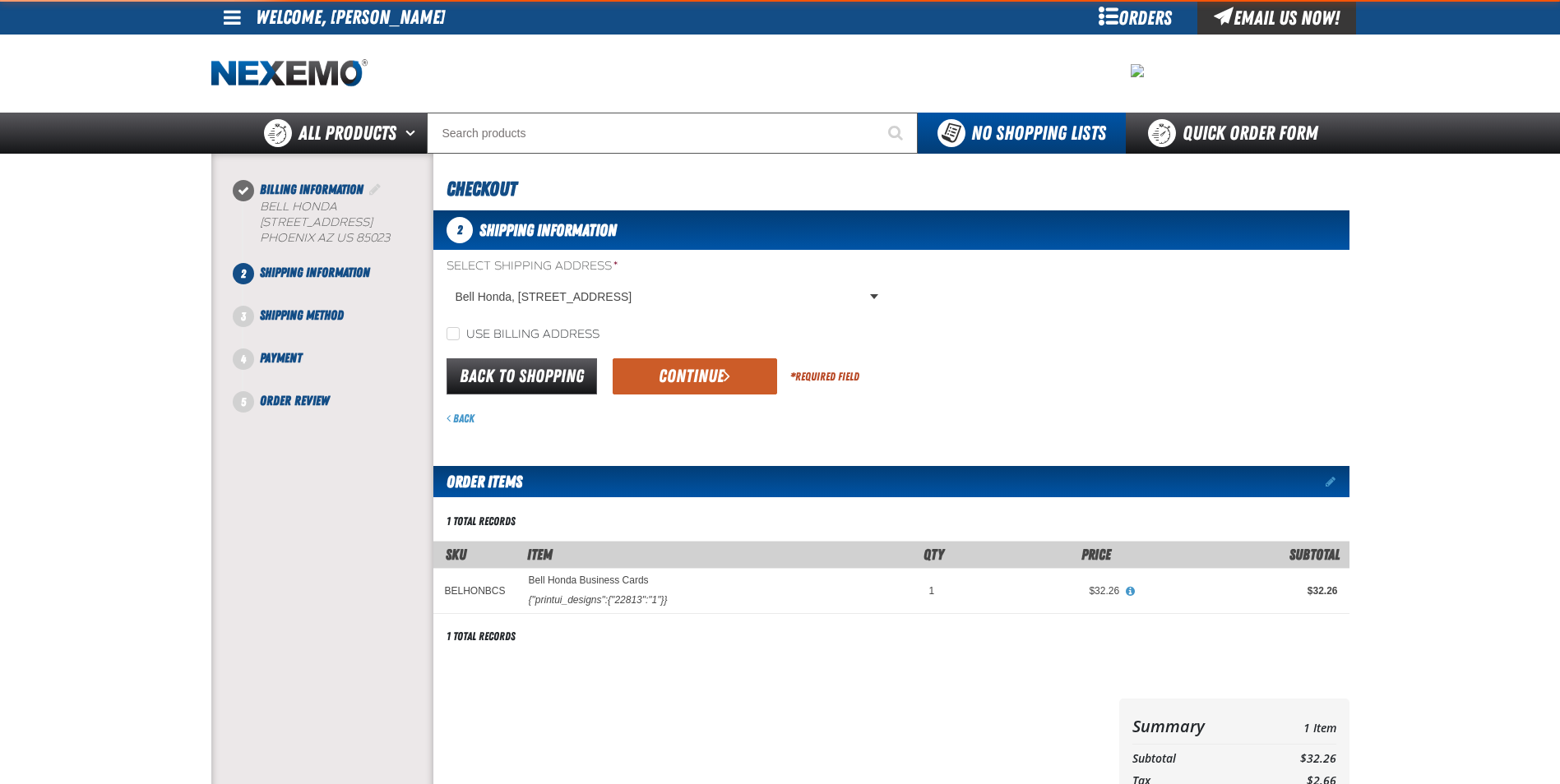
click at [705, 357] on div "Back to Shopping Continue * Required Field" at bounding box center [891, 377] width 916 height 42
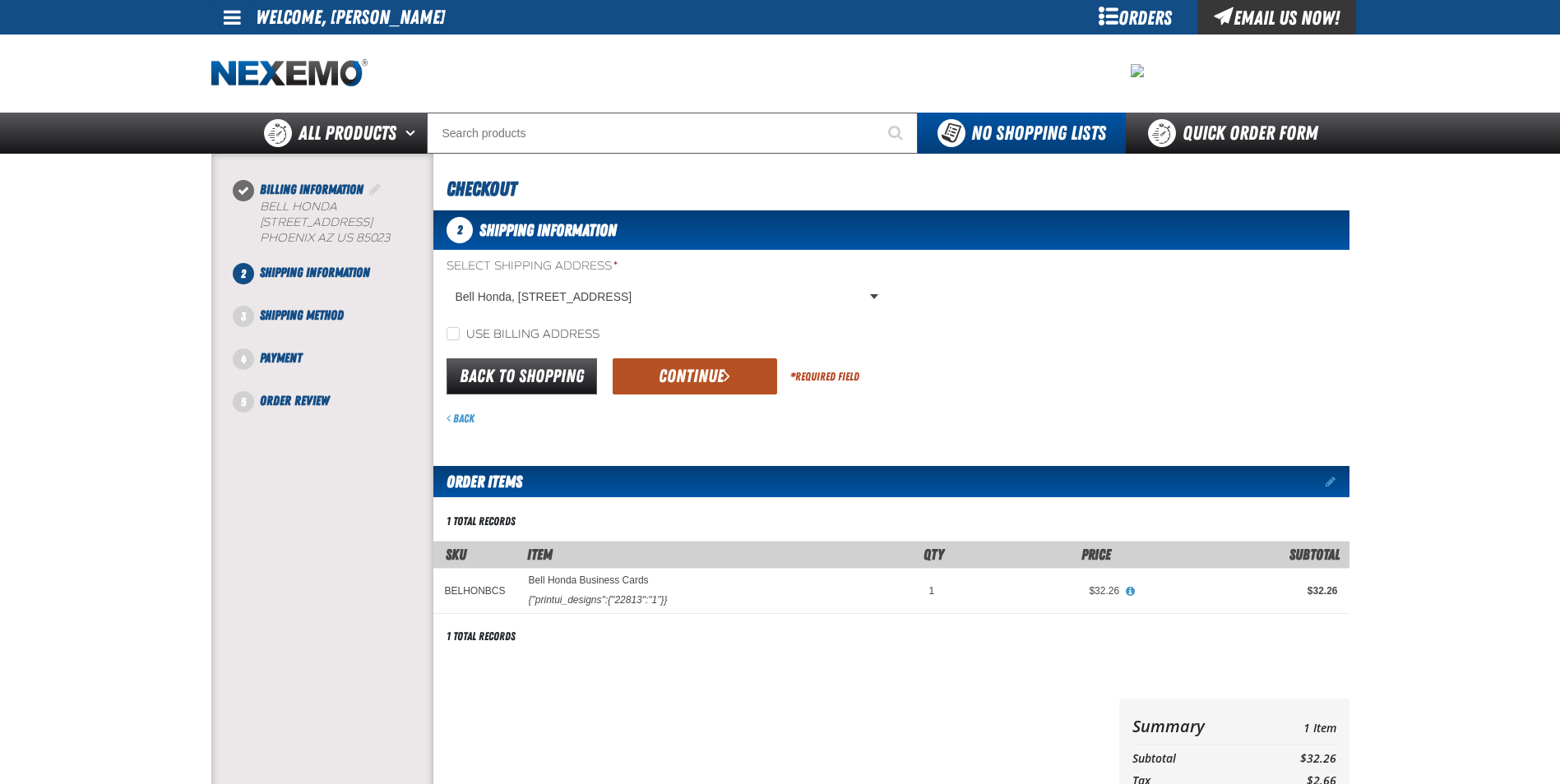
click at [703, 366] on button "Continue" at bounding box center [695, 376] width 165 height 36
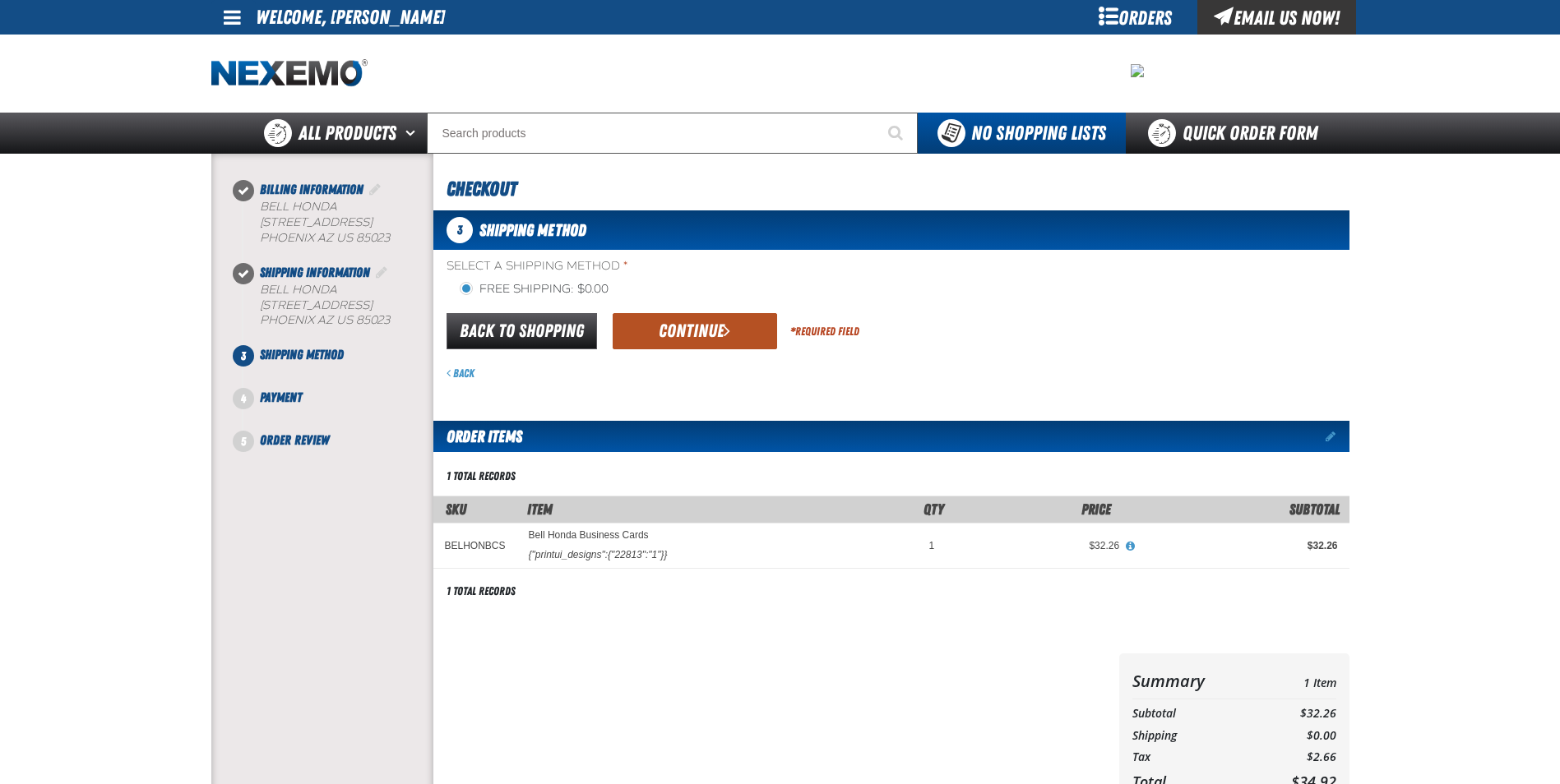
click at [701, 341] on button "Continue" at bounding box center [695, 331] width 165 height 36
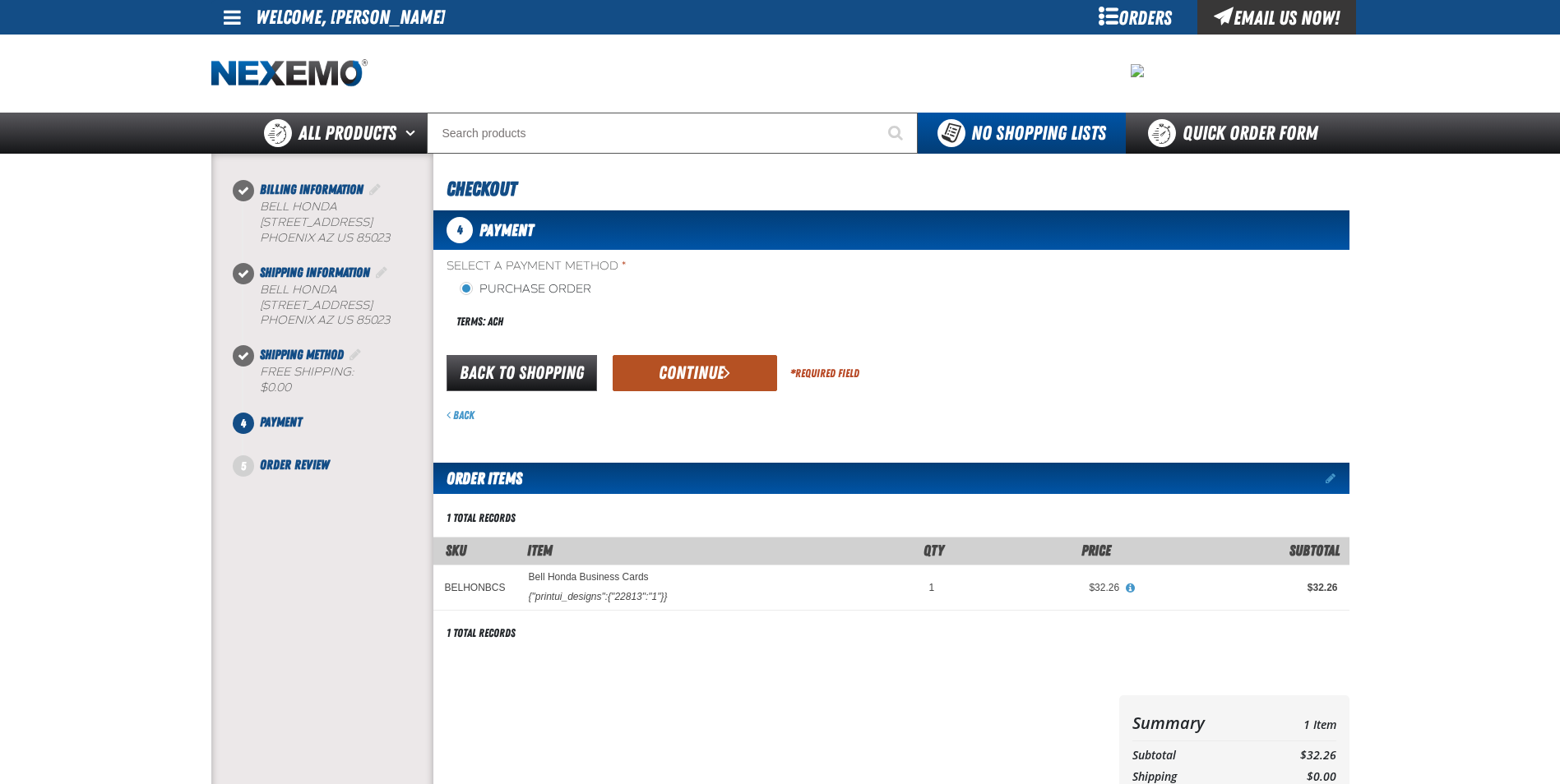
click at [703, 368] on button "Continue" at bounding box center [695, 372] width 165 height 36
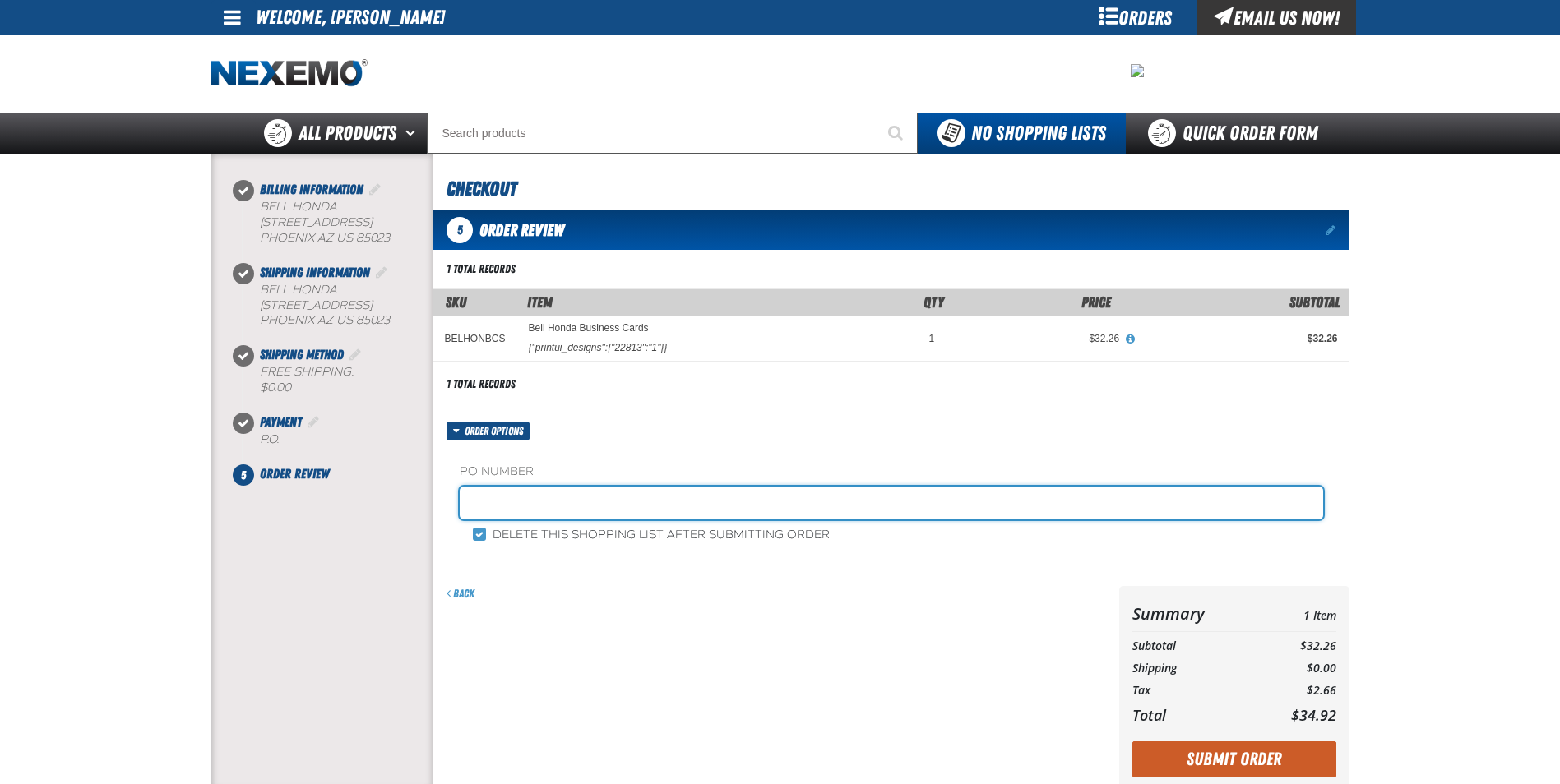
click at [585, 497] on input "text" at bounding box center [891, 502] width 864 height 33
type input "100825FS"
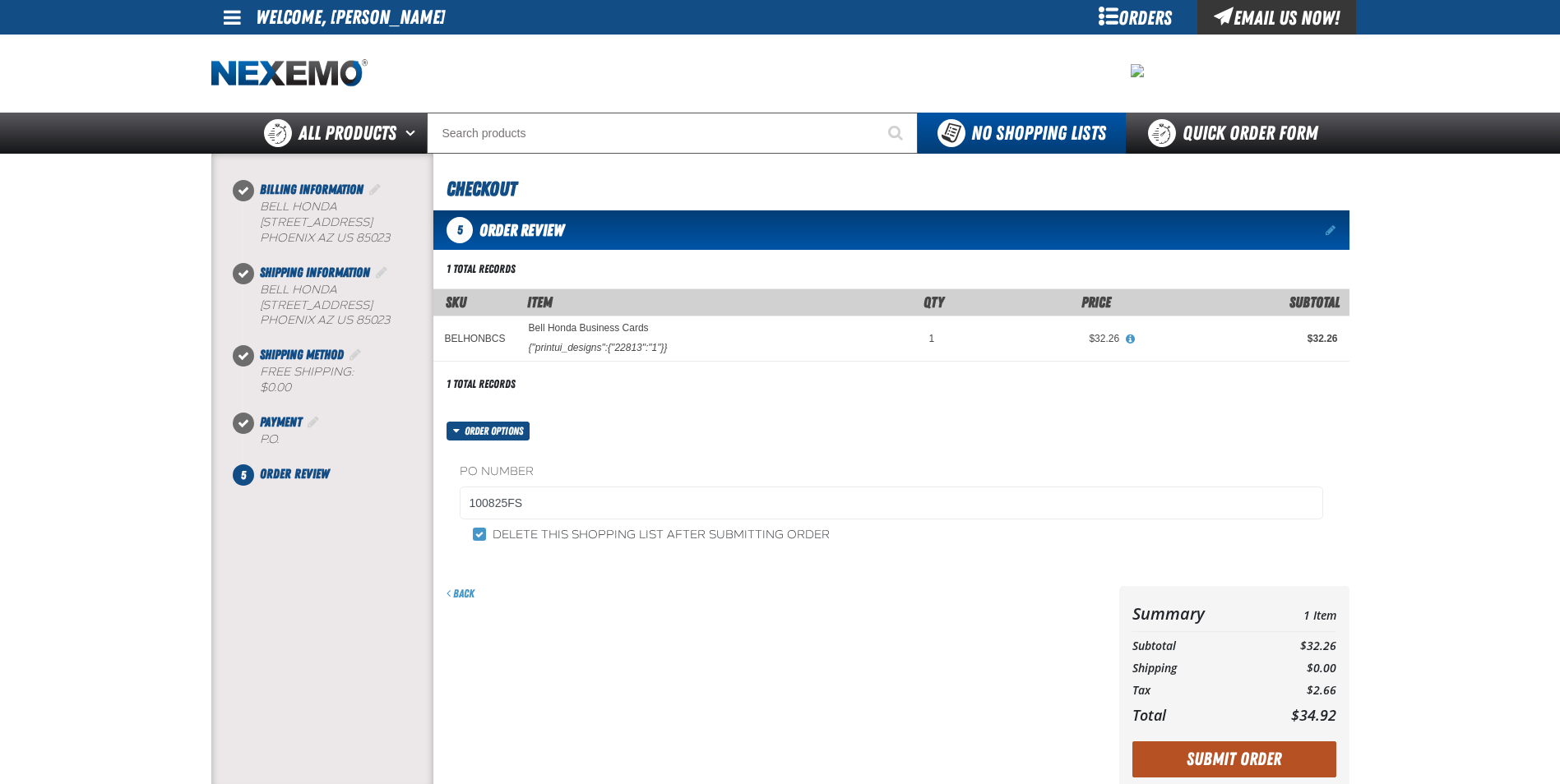
click at [1226, 776] on button "Submit Order" at bounding box center [1234, 758] width 204 height 36
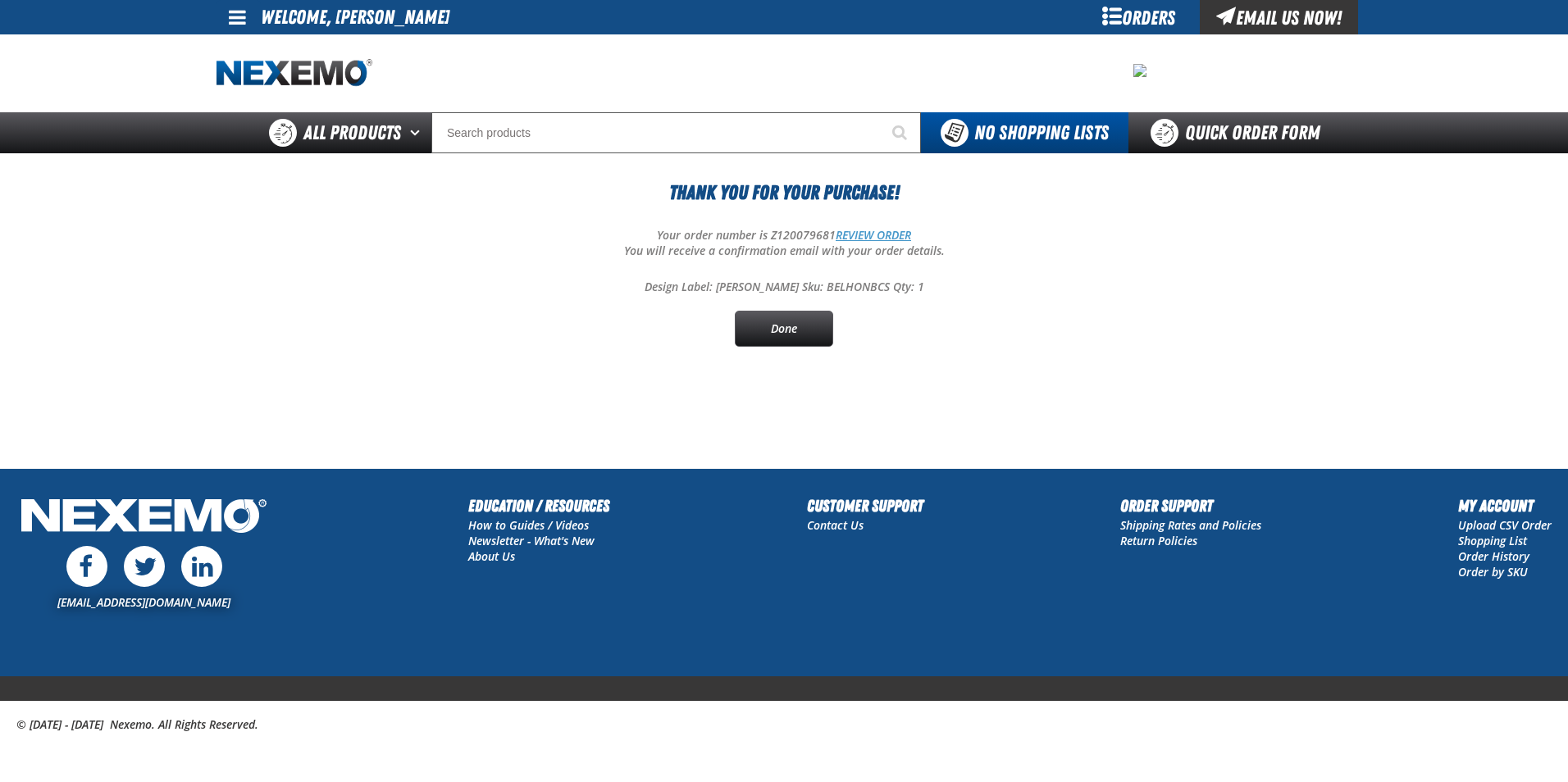
click at [855, 239] on link "REVIEW ORDER" at bounding box center [874, 235] width 76 height 16
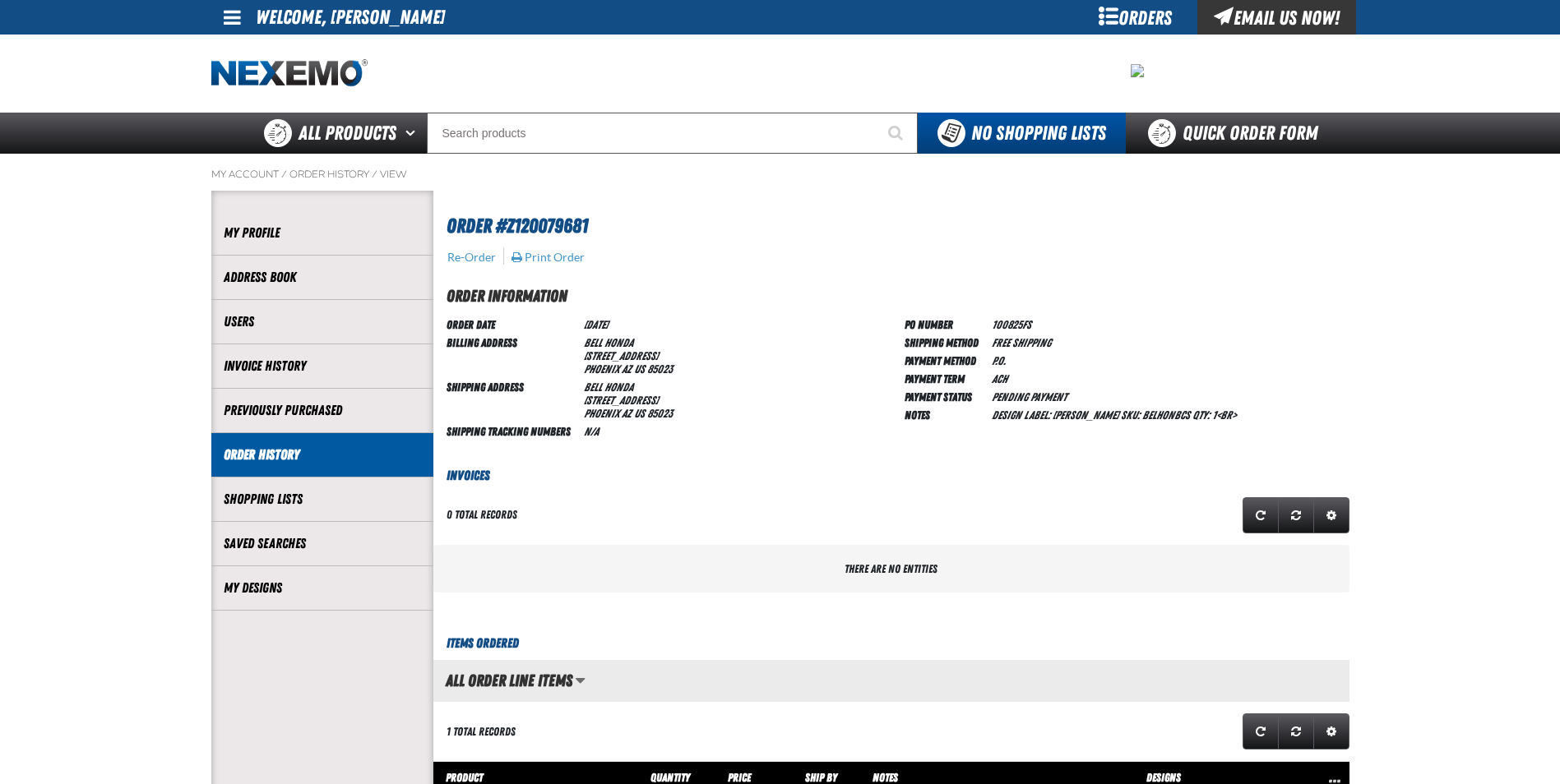
scroll to position [1, 1]
